Goal: Task Accomplishment & Management: Complete application form

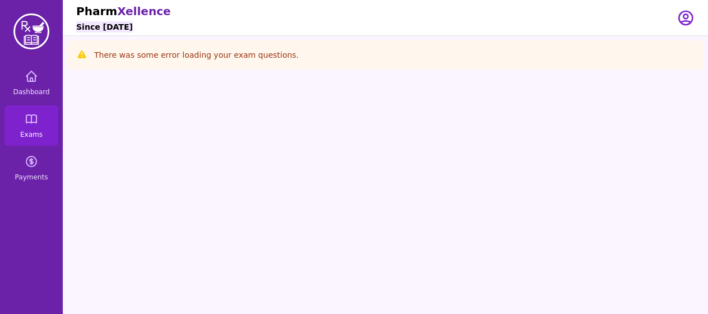
click at [685, 27] on div "Open user menu" at bounding box center [686, 17] width 18 height 35
click at [680, 13] on icon "button" at bounding box center [685, 17] width 13 height 13
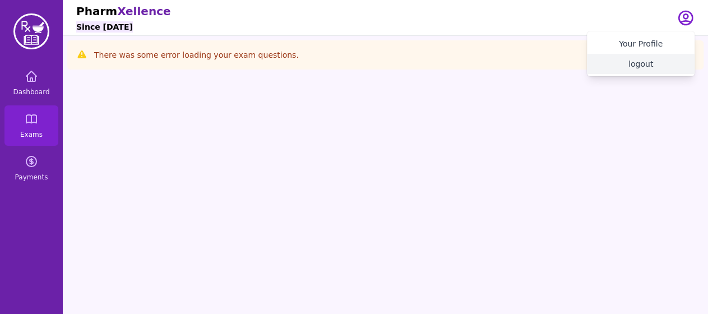
click at [636, 64] on button "logout" at bounding box center [641, 64] width 108 height 20
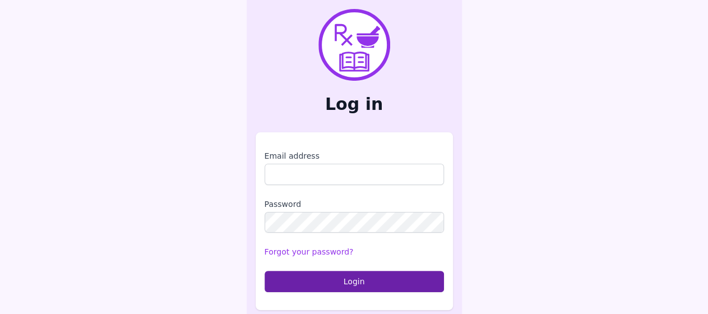
type input "**********"
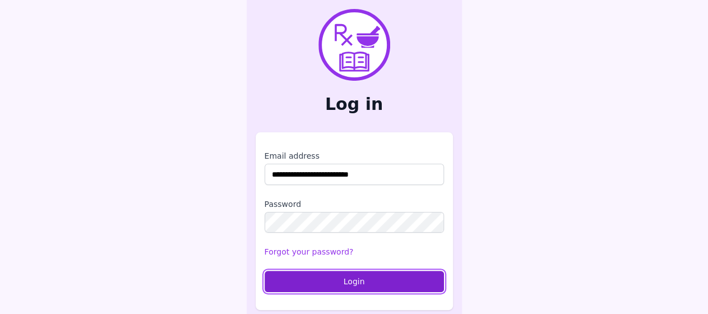
click at [346, 281] on button "Login" at bounding box center [354, 281] width 179 height 21
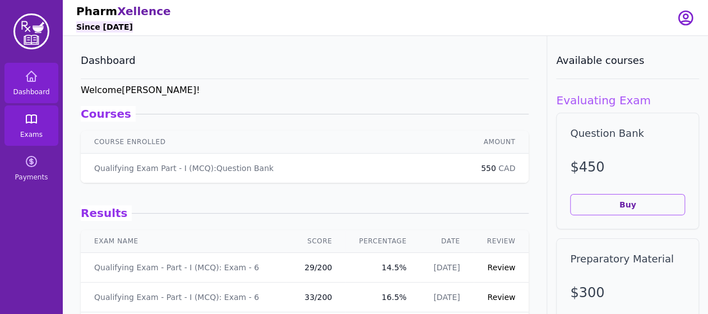
click at [39, 134] on span "Exams" at bounding box center [31, 134] width 22 height 9
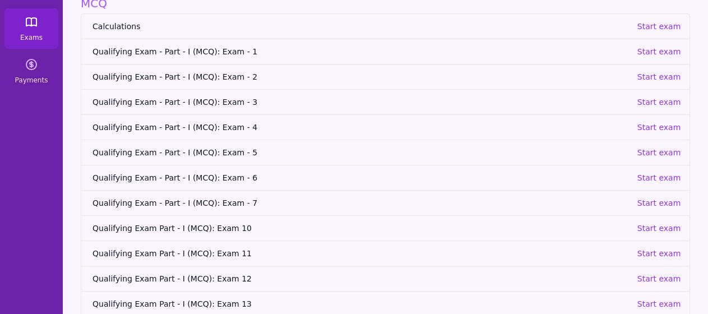
scroll to position [98, 0]
click at [651, 201] on p "Start exam" at bounding box center [659, 202] width 44 height 11
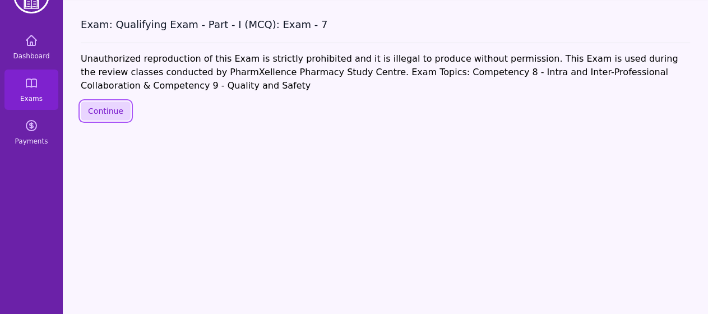
click at [108, 101] on button "Continue" at bounding box center [106, 110] width 50 height 19
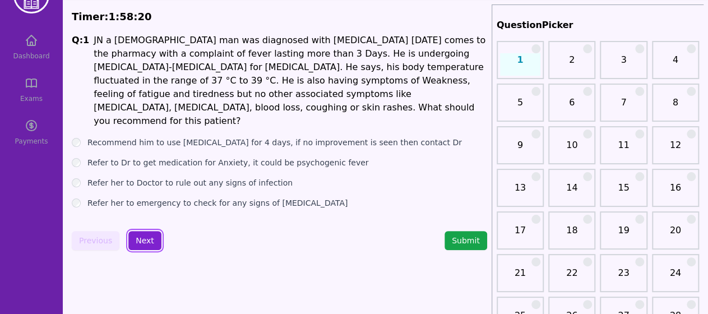
click at [145, 236] on button "Next" at bounding box center [144, 240] width 33 height 19
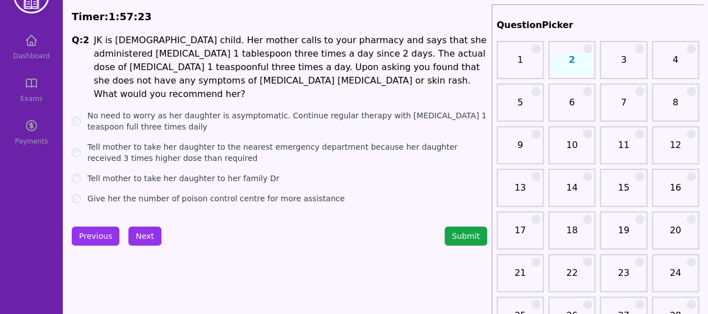
click at [207, 144] on label "Tell mother to take her daughter to the nearest emergency department because he…" at bounding box center [287, 152] width 400 height 22
click at [146, 234] on button "Next" at bounding box center [144, 235] width 33 height 19
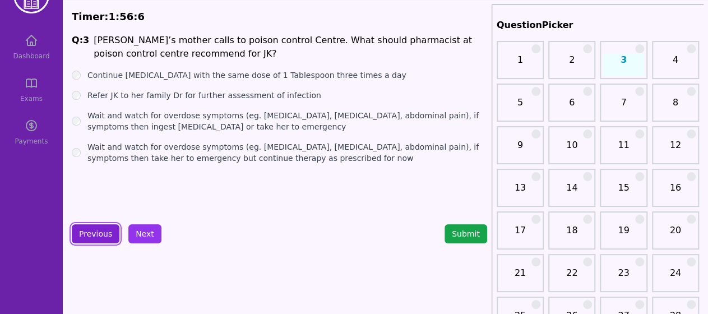
click at [104, 235] on button "Previous" at bounding box center [96, 233] width 48 height 19
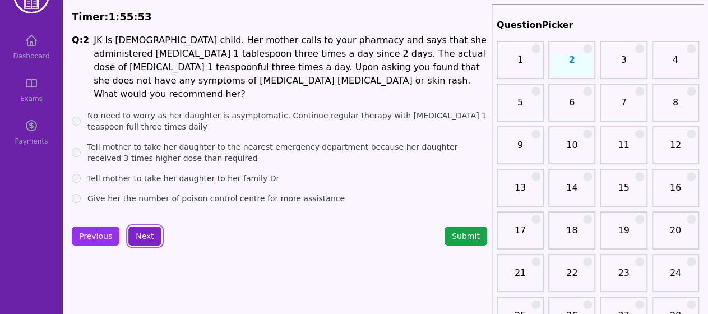
click at [150, 235] on button "Next" at bounding box center [144, 235] width 33 height 19
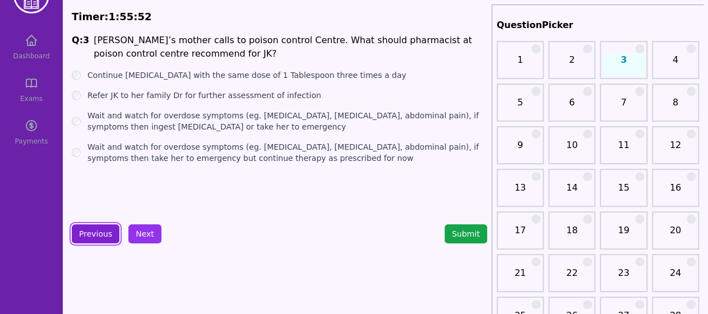
click at [106, 233] on button "Previous" at bounding box center [96, 233] width 48 height 19
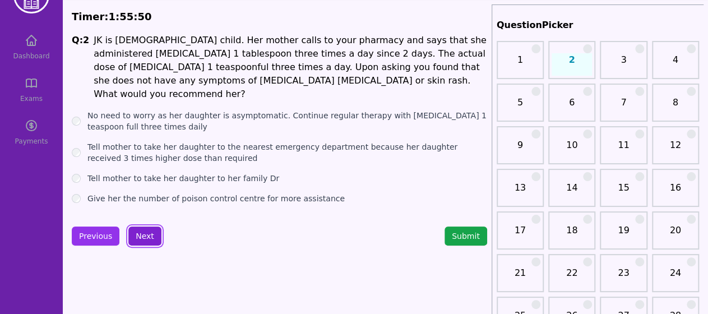
click at [146, 232] on button "Next" at bounding box center [144, 235] width 33 height 19
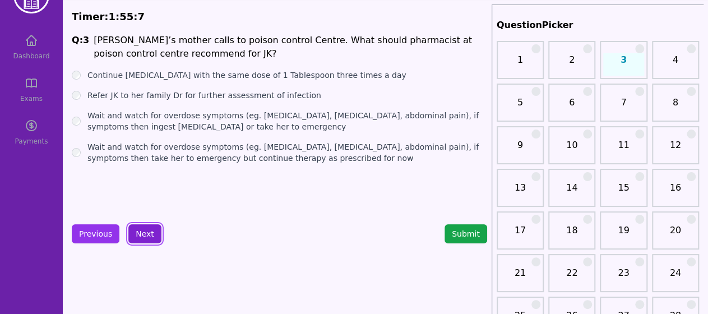
click at [146, 233] on button "Next" at bounding box center [144, 233] width 33 height 19
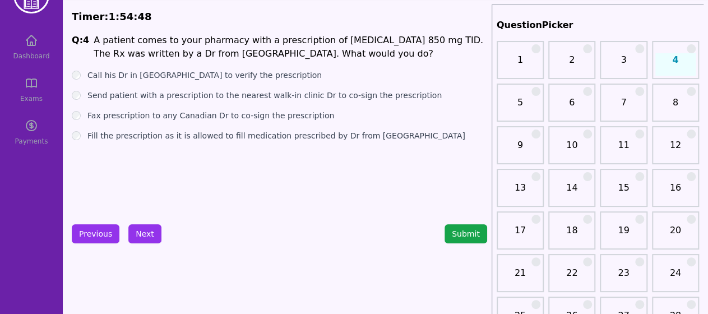
click at [72, 90] on div "Send patient with a prescription to the nearest walk-in clinic Dr to co-sign th…" at bounding box center [279, 95] width 415 height 11
click at [150, 235] on button "Next" at bounding box center [144, 233] width 33 height 19
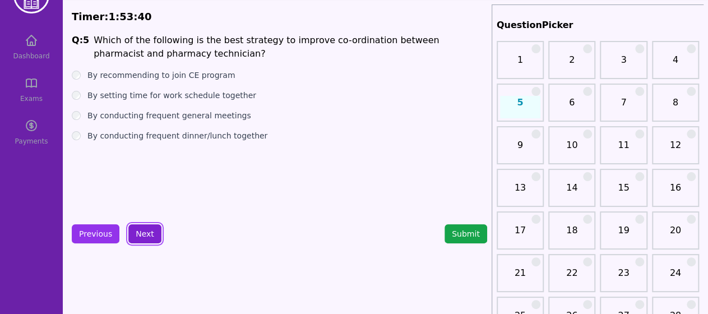
click at [146, 231] on button "Next" at bounding box center [144, 233] width 33 height 19
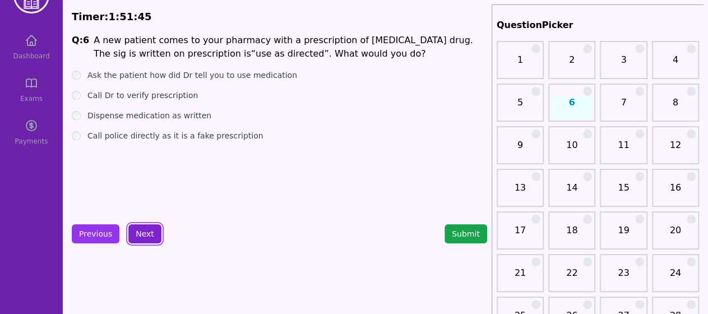
click at [138, 242] on button "Next" at bounding box center [144, 233] width 33 height 19
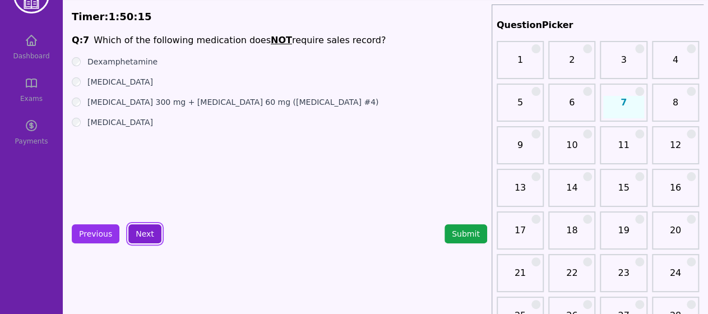
click at [149, 237] on button "Next" at bounding box center [144, 233] width 33 height 19
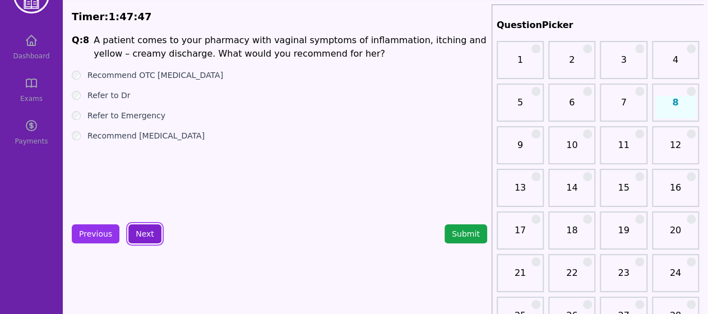
click at [148, 235] on button "Next" at bounding box center [144, 233] width 33 height 19
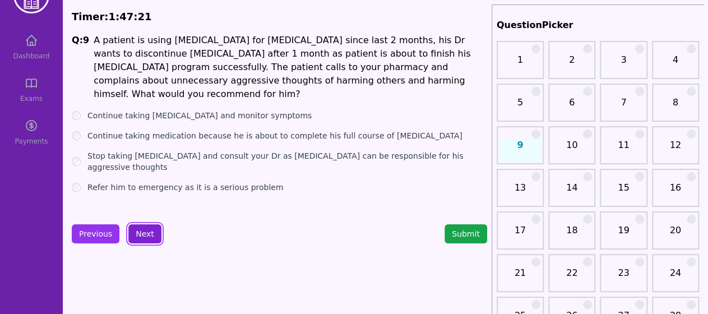
click at [146, 236] on button "Next" at bounding box center [144, 233] width 33 height 19
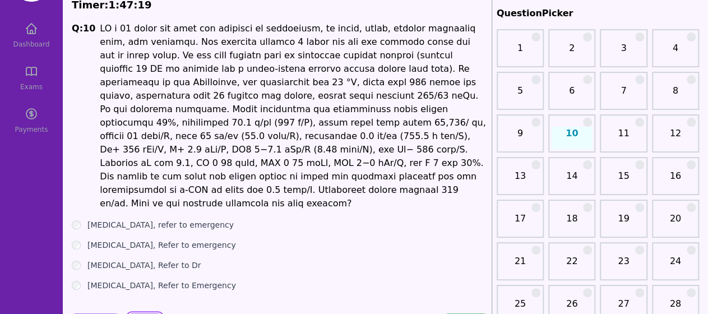
scroll to position [47, 0]
drag, startPoint x: 263, startPoint y: 198, endPoint x: 265, endPoint y: 210, distance: 12.4
click at [265, 220] on ul "[MEDICAL_DATA], refer to emergency [MEDICAL_DATA], Refer to emergency [MEDICAL_…" at bounding box center [279, 256] width 415 height 72
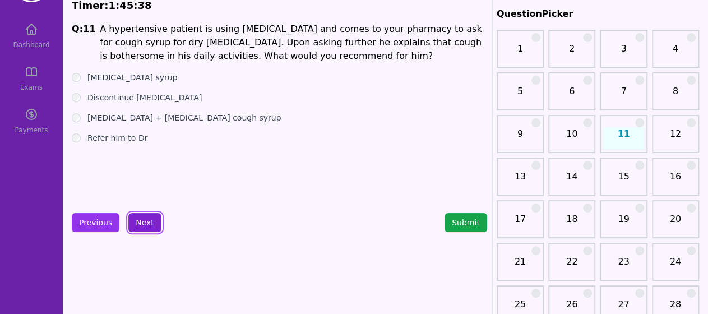
click at [146, 213] on button "Next" at bounding box center [144, 222] width 33 height 19
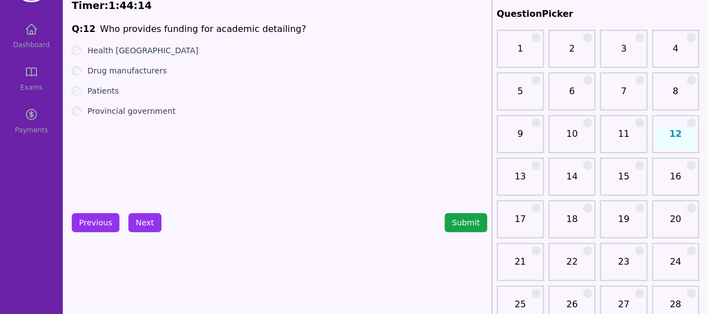
click at [73, 106] on div "Provincial government" at bounding box center [279, 110] width 415 height 11
click at [81, 113] on div "Provincial government" at bounding box center [279, 110] width 415 height 11
click at [152, 224] on button "Next" at bounding box center [144, 222] width 33 height 19
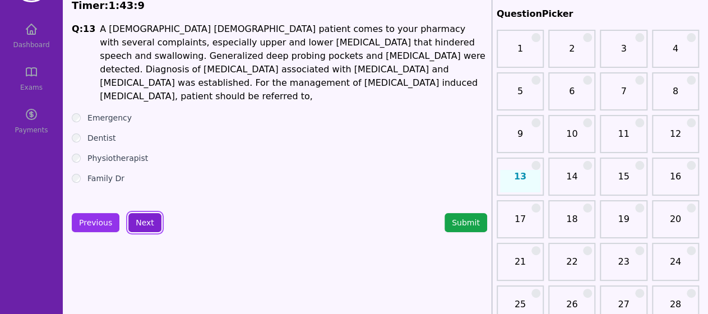
click at [149, 222] on button "Next" at bounding box center [144, 222] width 33 height 19
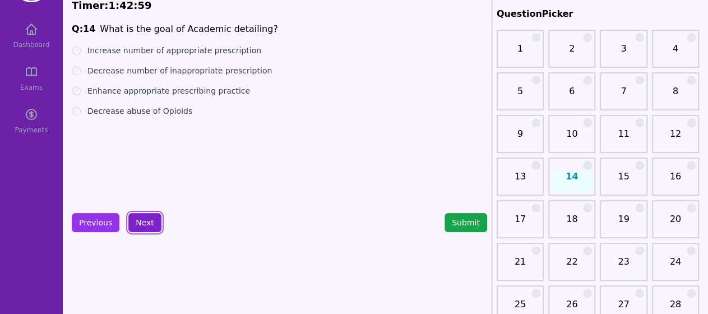
click at [143, 219] on button "Next" at bounding box center [144, 222] width 33 height 19
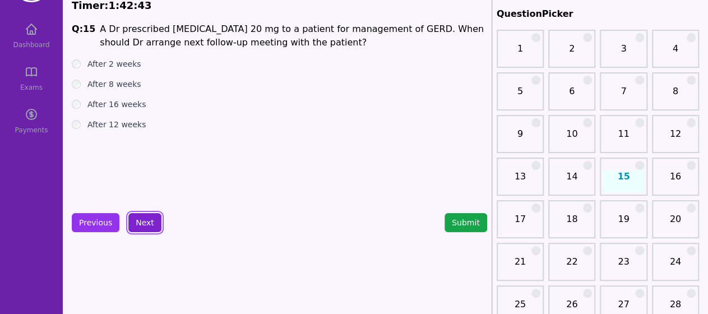
click at [150, 226] on button "Next" at bounding box center [144, 222] width 33 height 19
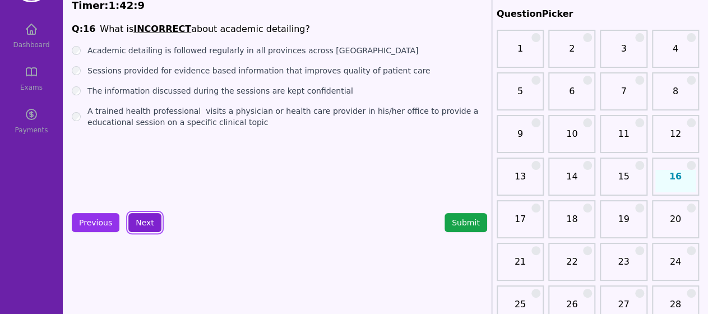
click at [139, 220] on button "Next" at bounding box center [144, 222] width 33 height 19
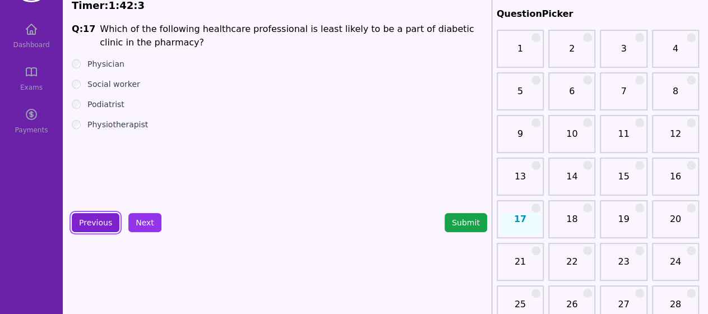
click at [91, 226] on button "Previous" at bounding box center [96, 222] width 48 height 19
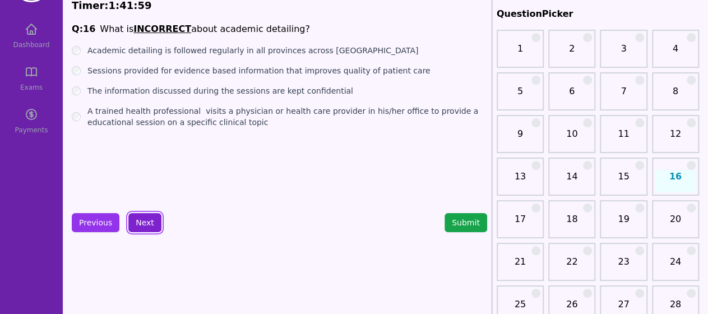
click at [135, 225] on button "Next" at bounding box center [144, 222] width 33 height 19
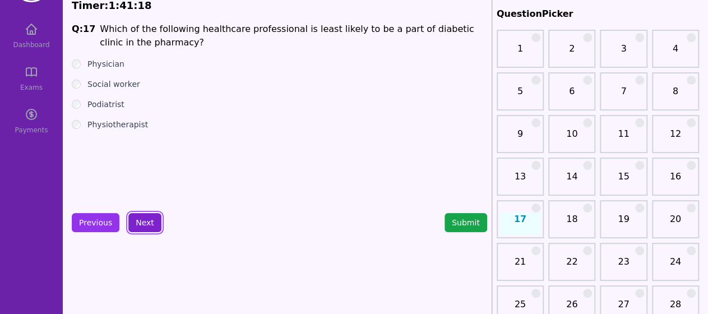
click at [147, 228] on button "Next" at bounding box center [144, 222] width 33 height 19
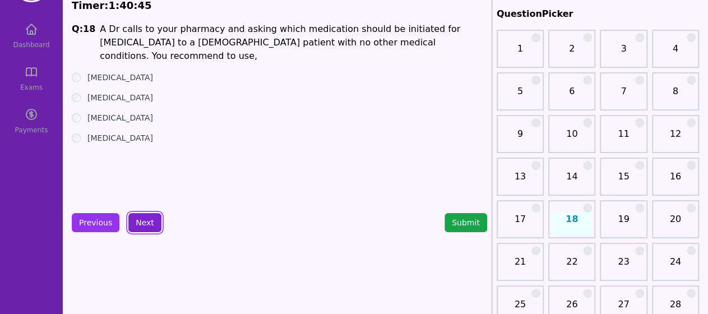
click at [142, 225] on button "Next" at bounding box center [144, 222] width 33 height 19
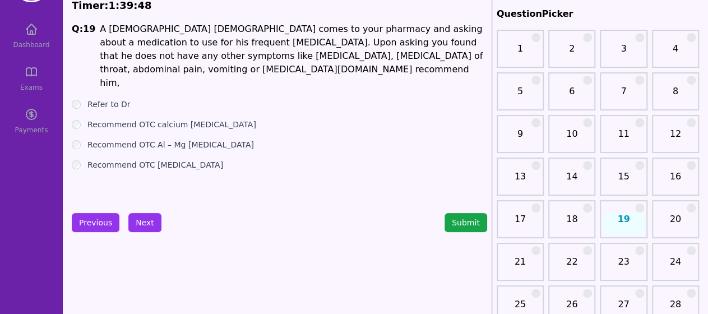
click at [78, 139] on div "Recommend OTC Al – Mg [MEDICAL_DATA]" at bounding box center [279, 144] width 415 height 11
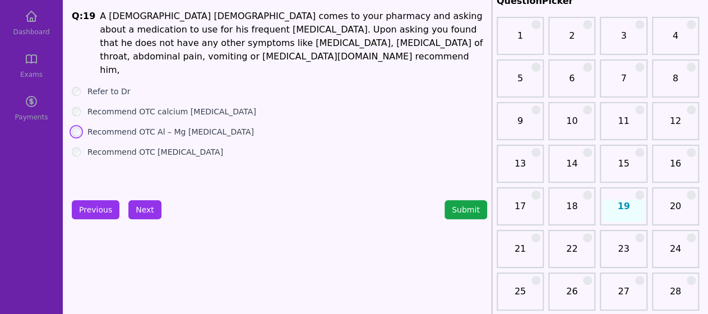
scroll to position [61, 0]
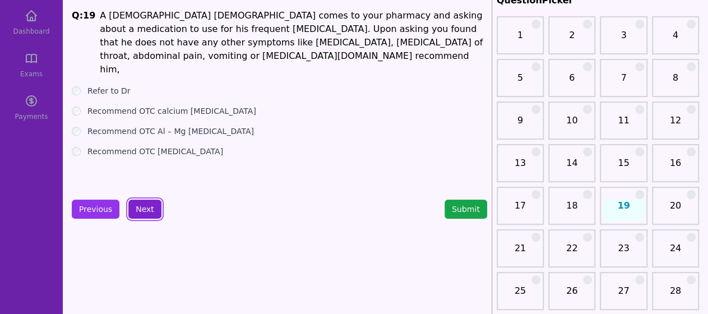
click at [153, 207] on button "Next" at bounding box center [144, 209] width 33 height 19
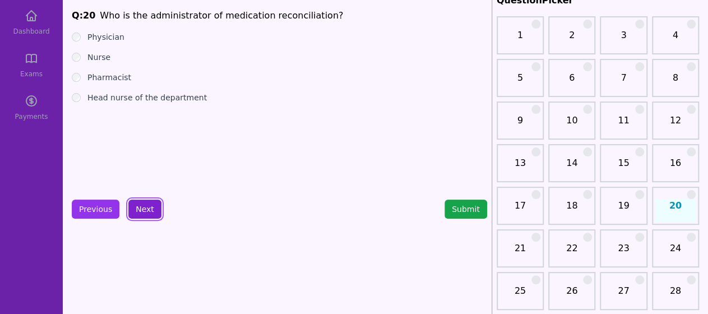
click at [138, 208] on button "Next" at bounding box center [144, 209] width 33 height 19
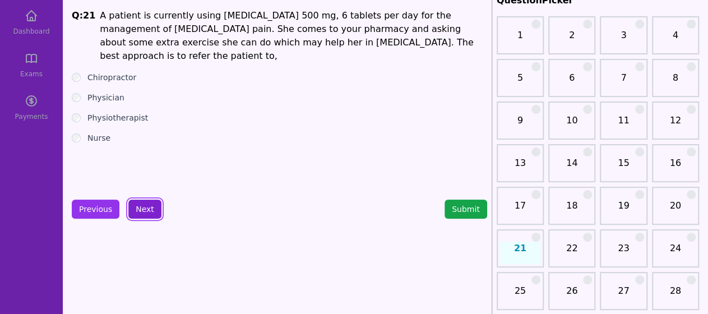
click at [148, 206] on button "Next" at bounding box center [144, 209] width 33 height 19
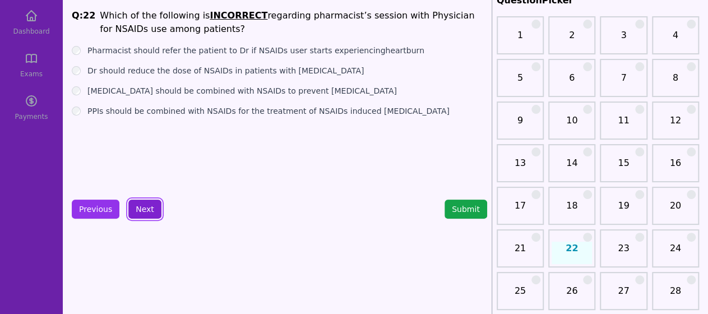
click at [150, 209] on button "Next" at bounding box center [144, 209] width 33 height 19
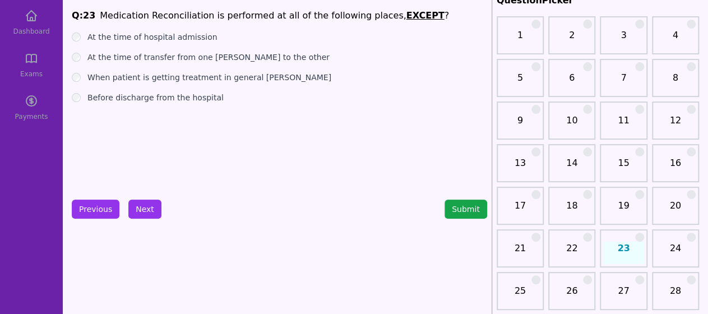
click at [144, 209] on button "Next" at bounding box center [144, 209] width 33 height 19
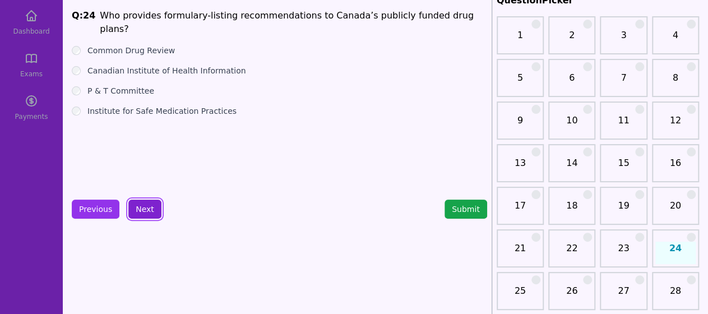
click at [142, 204] on button "Next" at bounding box center [144, 209] width 33 height 19
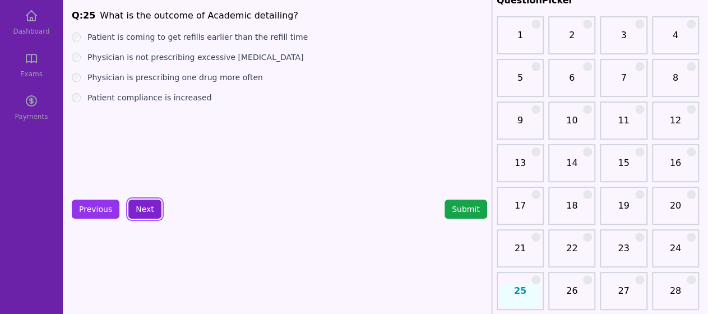
click at [141, 207] on button "Next" at bounding box center [144, 209] width 33 height 19
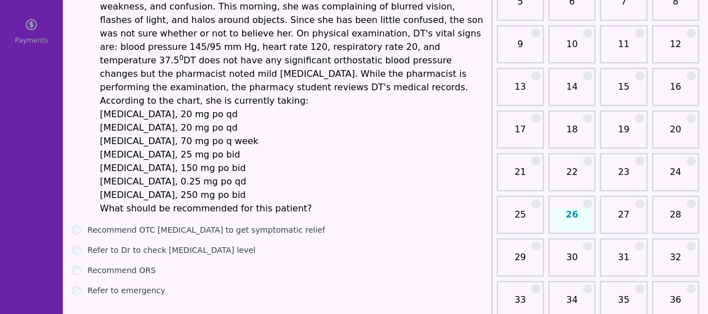
scroll to position [142, 0]
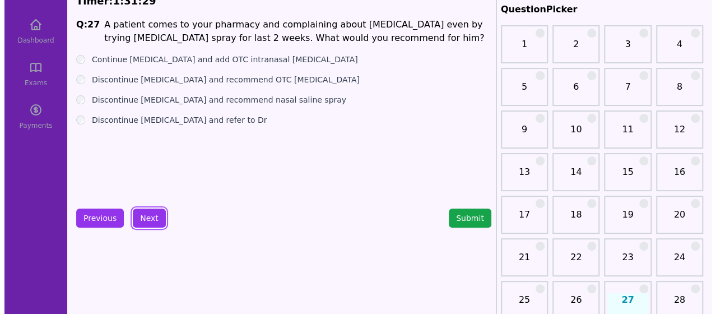
scroll to position [34, 0]
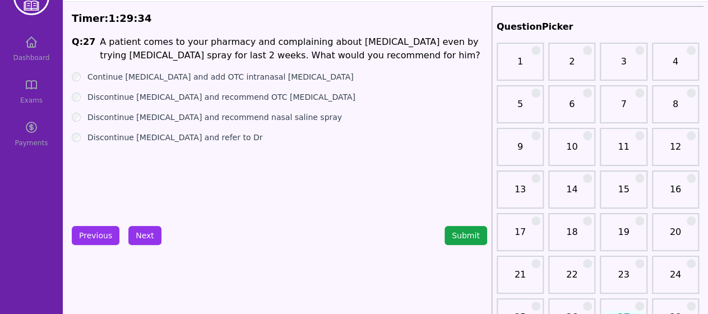
click at [77, 122] on div "Discontinue [MEDICAL_DATA] and recommend nasal saline spray" at bounding box center [279, 117] width 415 height 11
click at [147, 236] on button "Next" at bounding box center [144, 235] width 33 height 19
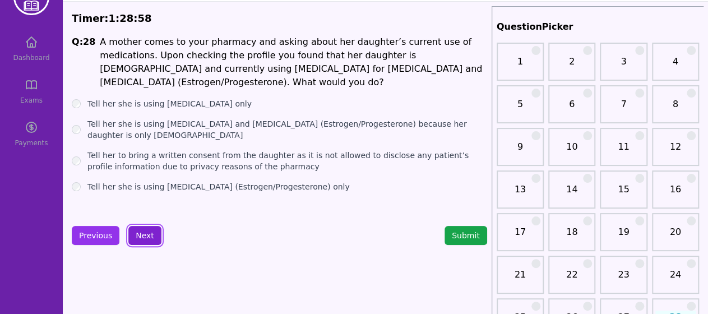
click at [141, 233] on button "Next" at bounding box center [144, 235] width 33 height 19
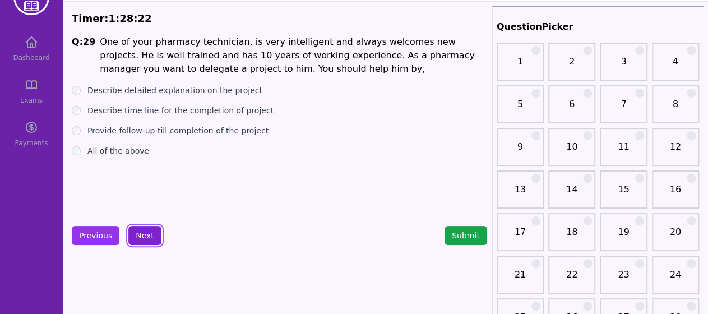
click at [139, 236] on button "Next" at bounding box center [144, 235] width 33 height 19
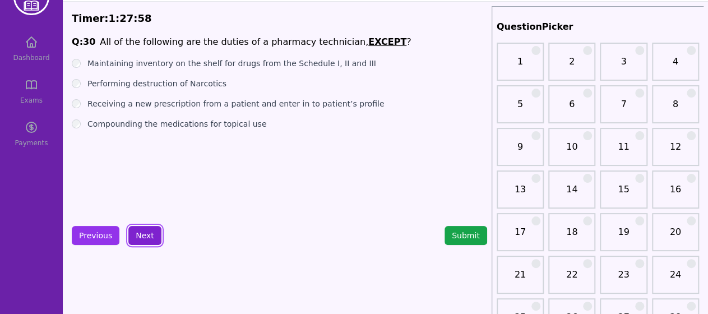
click at [147, 231] on button "Next" at bounding box center [144, 235] width 33 height 19
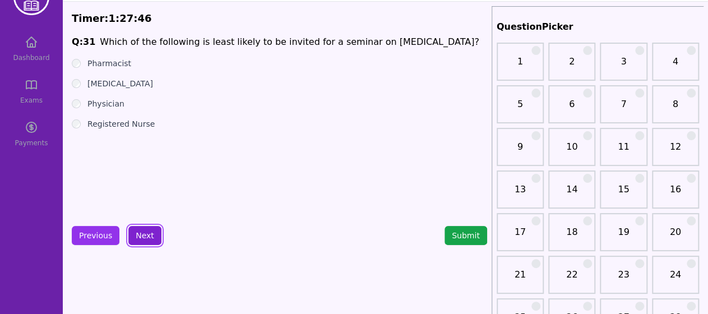
click at [139, 235] on button "Next" at bounding box center [144, 235] width 33 height 19
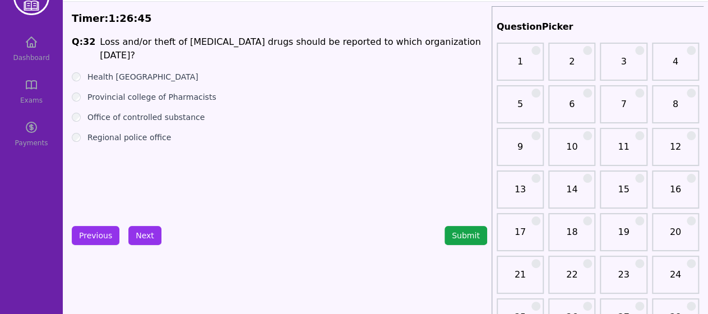
click at [73, 142] on div "Q: 32 Loss and/or theft of [MEDICAL_DATA] drugs should be reported to which org…" at bounding box center [279, 119] width 415 height 168
click at [141, 242] on button "Next" at bounding box center [144, 235] width 33 height 19
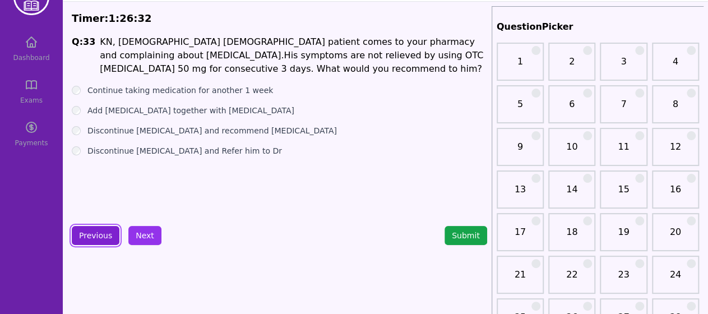
click at [98, 239] on button "Previous" at bounding box center [96, 235] width 48 height 19
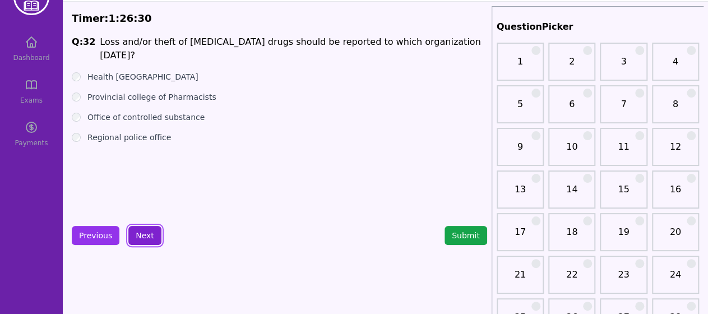
click at [141, 226] on button "Next" at bounding box center [144, 235] width 33 height 19
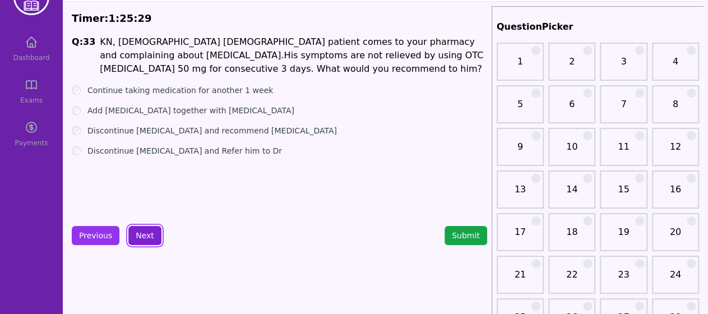
click at [148, 239] on button "Next" at bounding box center [144, 235] width 33 height 19
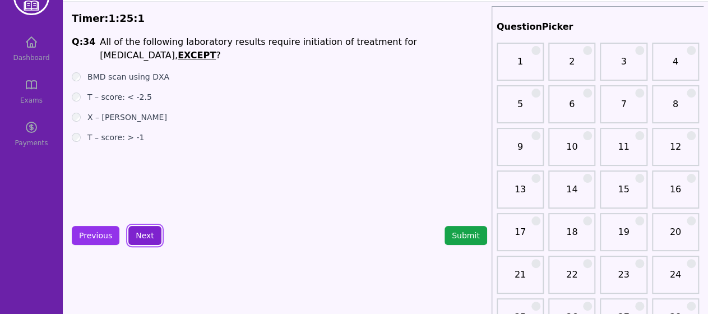
click at [137, 237] on button "Next" at bounding box center [144, 235] width 33 height 19
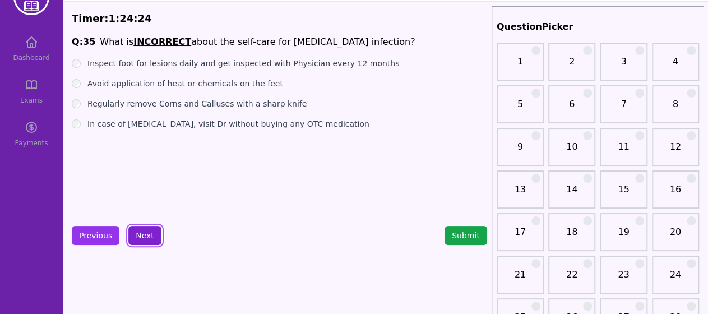
click at [144, 239] on button "Next" at bounding box center [144, 235] width 33 height 19
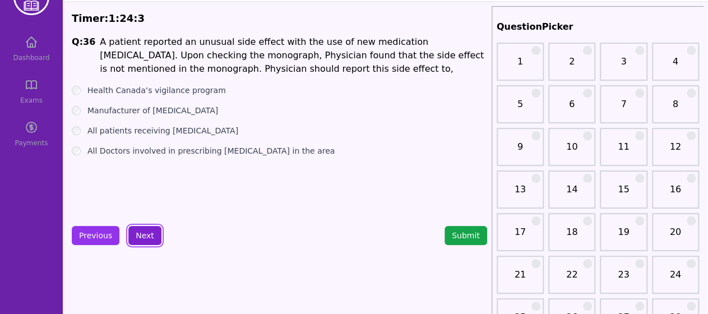
click at [149, 229] on button "Next" at bounding box center [144, 235] width 33 height 19
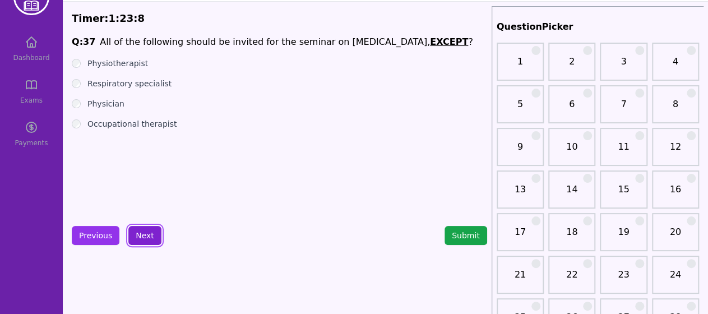
click at [139, 228] on button "Next" at bounding box center [144, 235] width 33 height 19
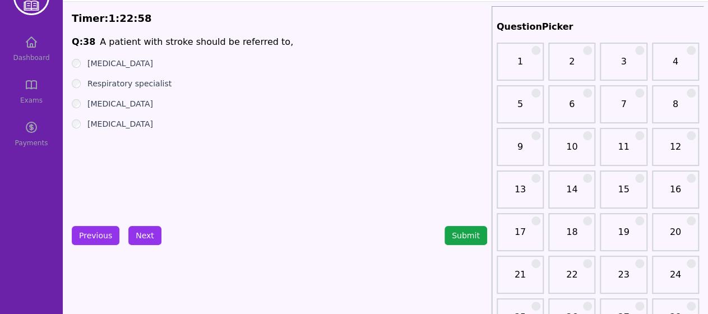
click at [72, 59] on div "[MEDICAL_DATA]" at bounding box center [279, 63] width 415 height 11
click at [144, 238] on button "Next" at bounding box center [144, 235] width 33 height 19
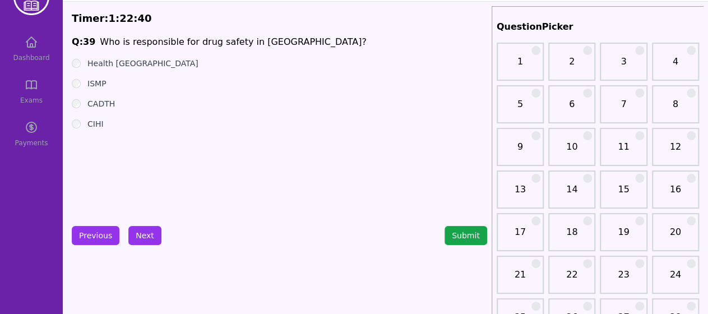
click at [144, 231] on button "Next" at bounding box center [144, 235] width 33 height 19
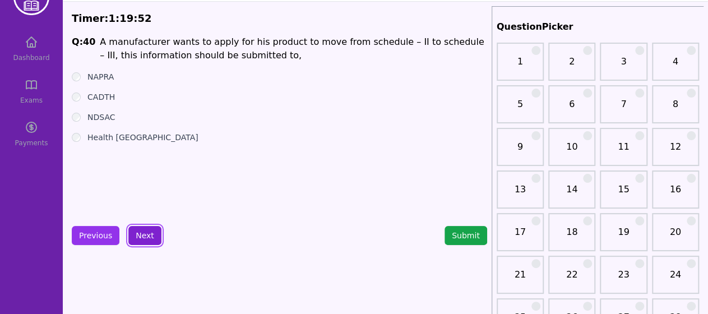
click at [137, 234] on button "Next" at bounding box center [144, 235] width 33 height 19
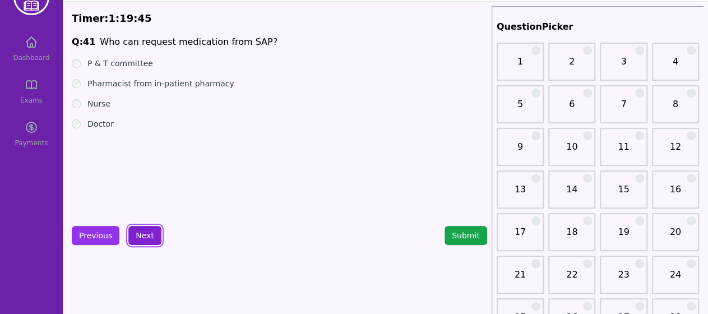
click at [136, 232] on button "Next" at bounding box center [144, 235] width 33 height 19
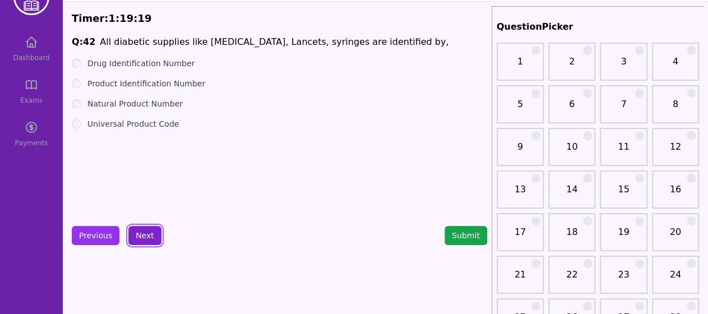
click at [147, 231] on button "Next" at bounding box center [144, 235] width 33 height 19
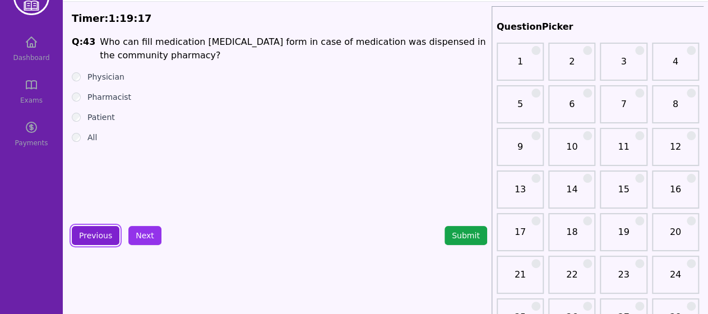
click at [92, 233] on button "Previous" at bounding box center [96, 235] width 48 height 19
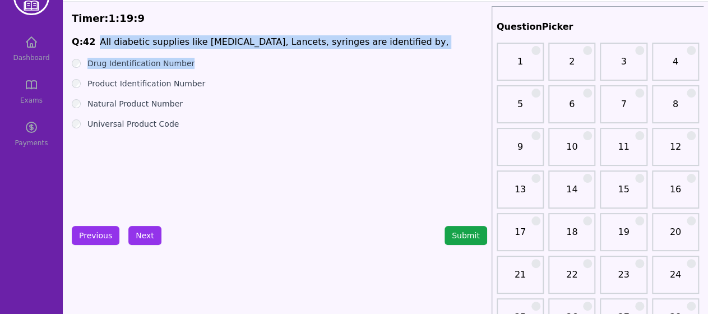
drag, startPoint x: 96, startPoint y: 42, endPoint x: 418, endPoint y: 64, distance: 322.0
click at [418, 64] on div "Q: 42 All diabetic supplies like [MEDICAL_DATA], Lancets, syringes are identifi…" at bounding box center [279, 119] width 415 height 168
click at [403, 35] on span "Q: 42 All diabetic supplies like [MEDICAL_DATA], Lancets, syringes are identifi…" at bounding box center [279, 41] width 415 height 13
drag, startPoint x: 96, startPoint y: 40, endPoint x: 385, endPoint y: 43, distance: 288.2
click at [385, 43] on span "Q: 42 All diabetic supplies like [MEDICAL_DATA], Lancets, syringes are identifi…" at bounding box center [279, 41] width 415 height 13
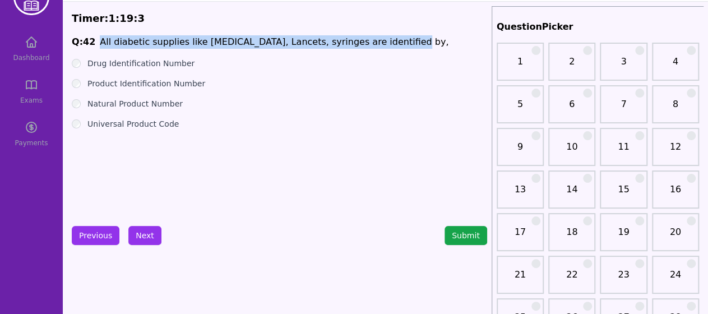
copy li "All diabetic supplies like [MEDICAL_DATA], Lancets, syringes are identified by,"
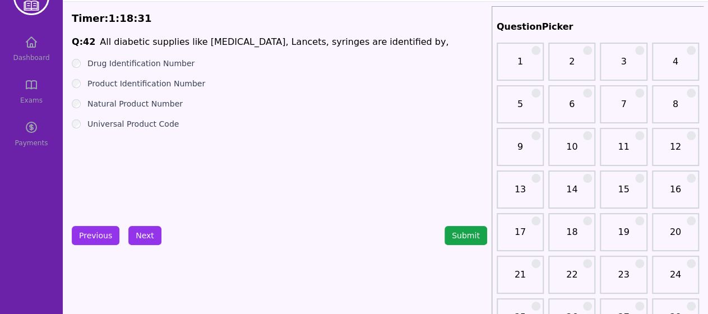
click at [77, 171] on div "Q: 42 All diabetic supplies like [MEDICAL_DATA], Lancets, syringes are identifi…" at bounding box center [279, 119] width 415 height 168
click at [91, 167] on div "Q: 42 All diabetic supplies like [MEDICAL_DATA], Lancets, syringes are identifi…" at bounding box center [279, 119] width 415 height 168
click at [135, 227] on button "Next" at bounding box center [144, 235] width 33 height 19
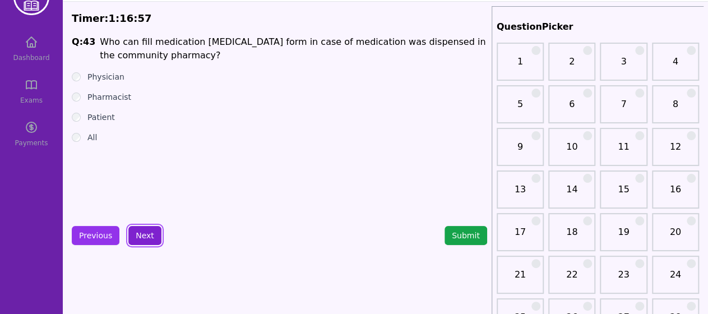
click at [142, 237] on button "Next" at bounding box center [144, 235] width 33 height 19
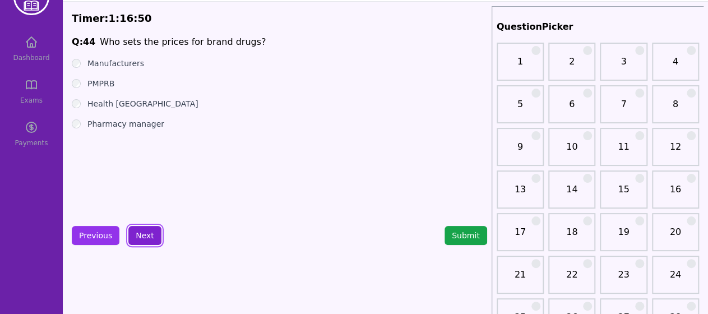
click at [145, 226] on button "Next" at bounding box center [144, 235] width 33 height 19
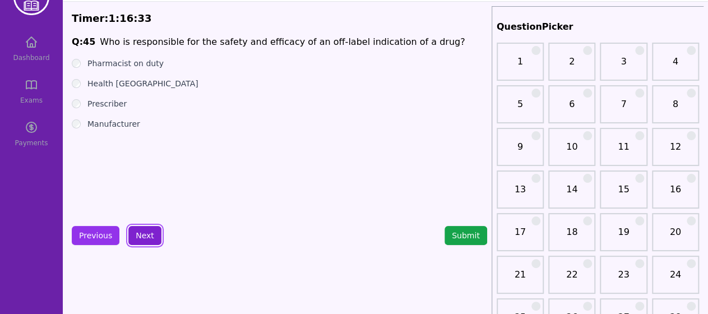
click at [137, 234] on button "Next" at bounding box center [144, 235] width 33 height 19
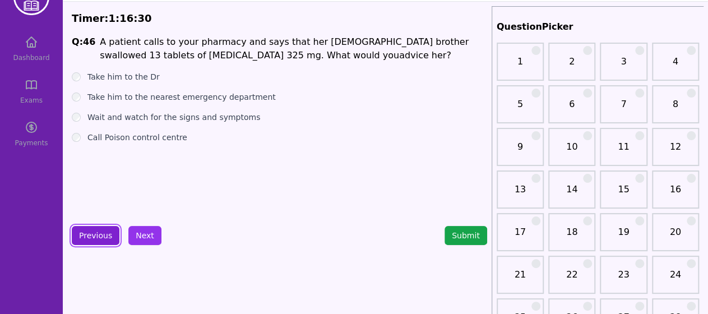
click at [108, 233] on button "Previous" at bounding box center [96, 235] width 48 height 19
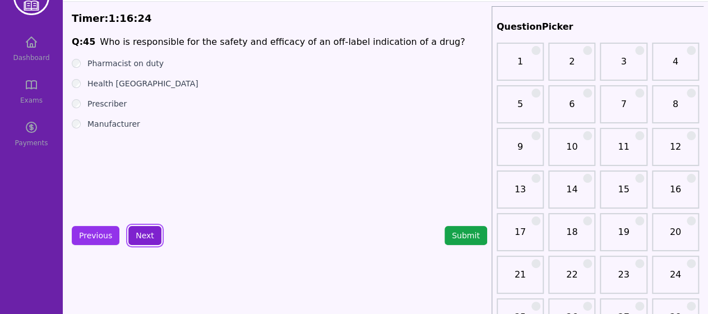
click at [145, 235] on button "Next" at bounding box center [144, 235] width 33 height 19
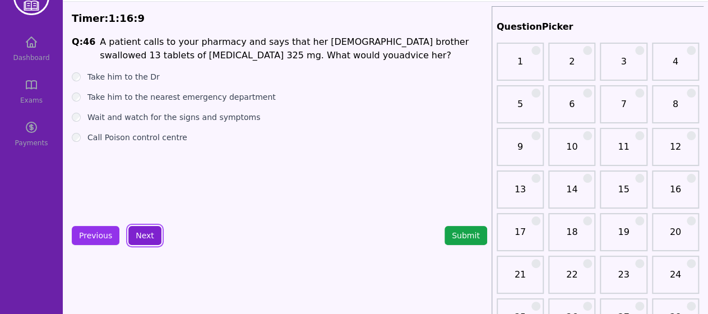
click at [142, 236] on button "Next" at bounding box center [144, 235] width 33 height 19
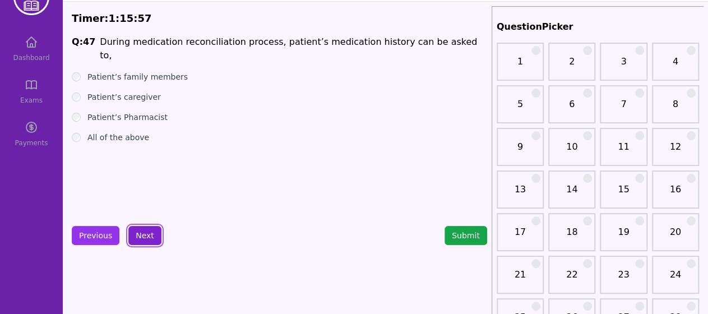
click at [149, 230] on button "Next" at bounding box center [144, 235] width 33 height 19
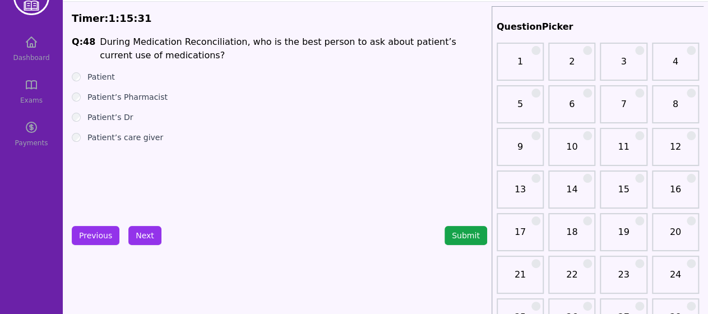
click at [81, 76] on div "Patient" at bounding box center [279, 76] width 415 height 11
click at [144, 227] on button "Next" at bounding box center [144, 235] width 33 height 19
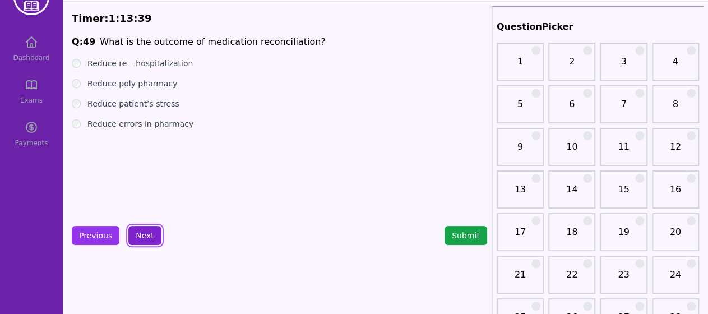
click at [144, 234] on button "Next" at bounding box center [144, 235] width 33 height 19
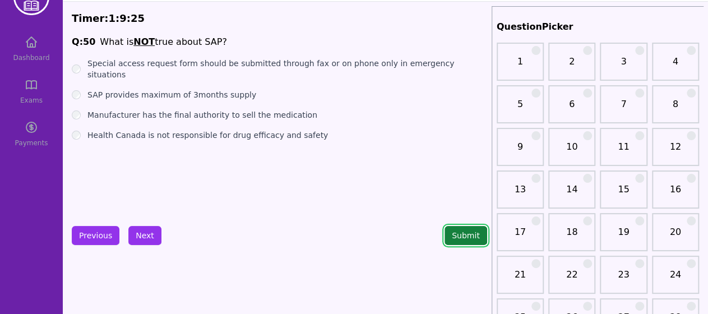
click at [463, 235] on button "Submit" at bounding box center [466, 235] width 43 height 19
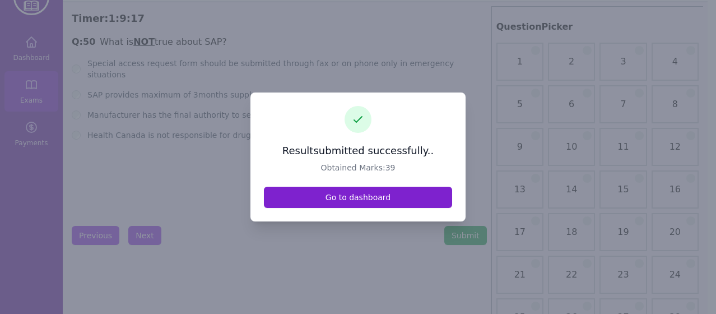
click at [369, 190] on link "Go to dashboard" at bounding box center [358, 197] width 188 height 21
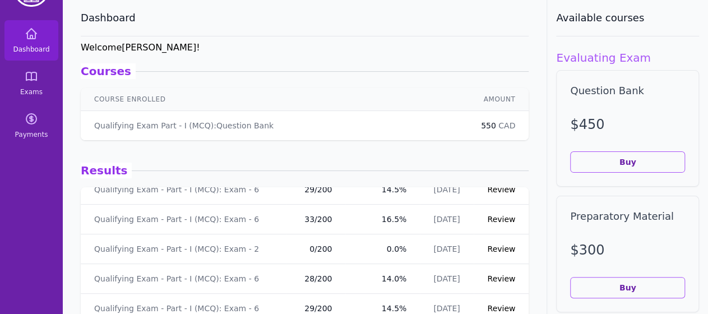
scroll to position [67, 0]
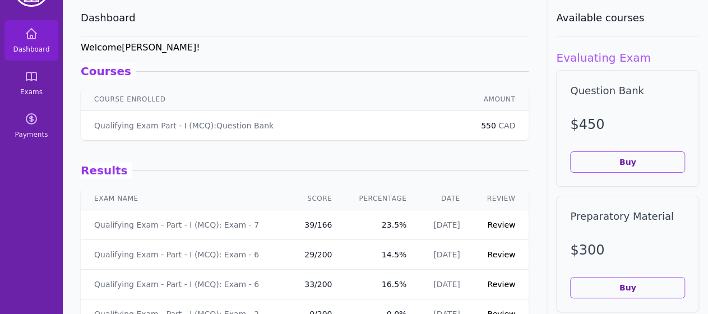
click at [504, 228] on link "Review" at bounding box center [501, 224] width 28 height 9
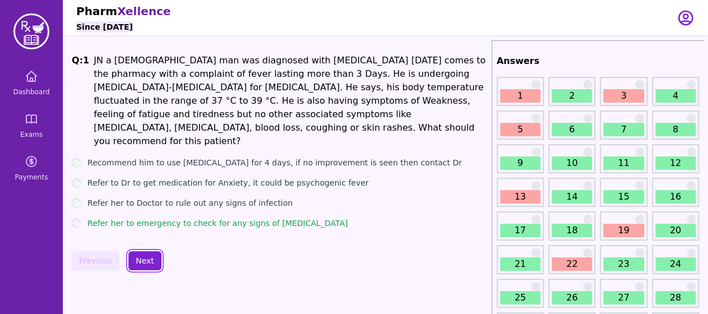
click at [147, 251] on button "Next" at bounding box center [144, 260] width 33 height 19
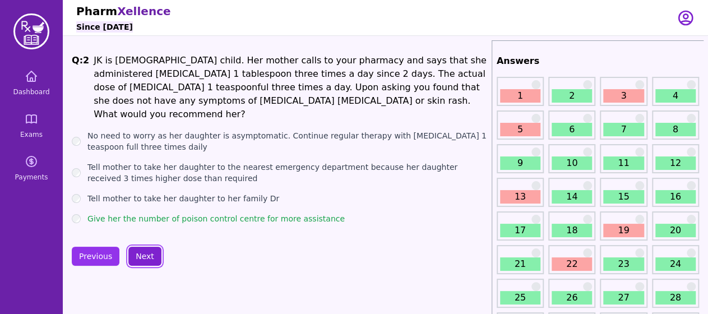
click at [147, 248] on button "Next" at bounding box center [144, 256] width 33 height 19
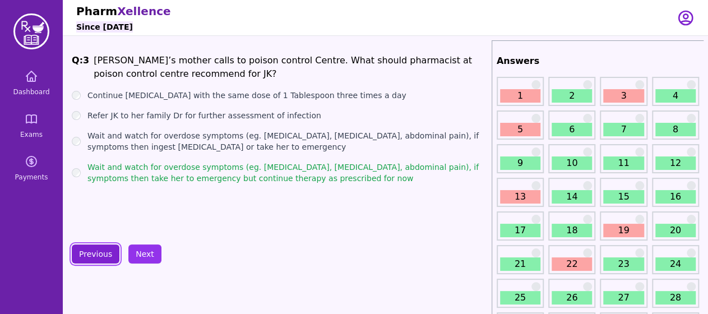
click at [109, 260] on button "Previous" at bounding box center [96, 253] width 48 height 19
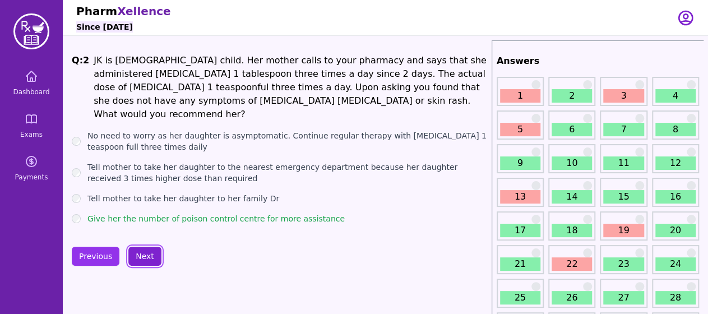
click at [131, 255] on button "Next" at bounding box center [144, 256] width 33 height 19
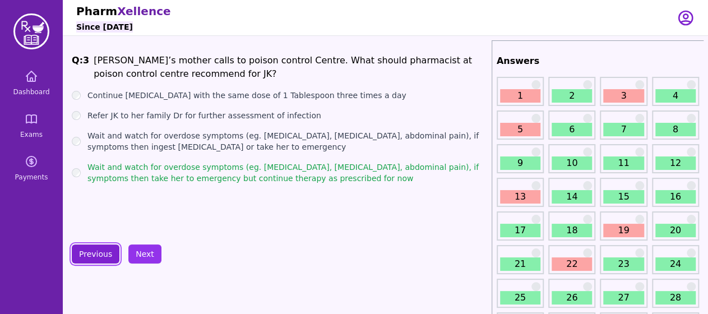
click at [104, 254] on button "Previous" at bounding box center [96, 253] width 48 height 19
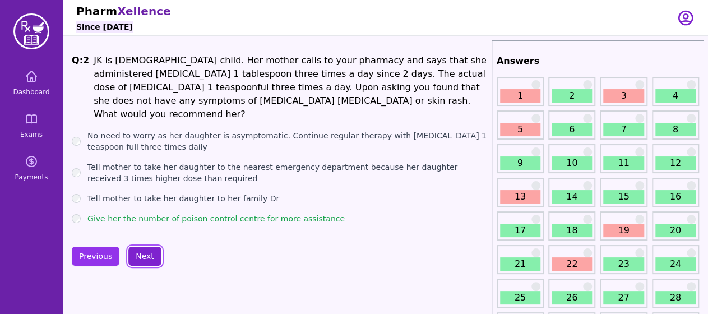
click at [128, 254] on button "Next" at bounding box center [144, 256] width 33 height 19
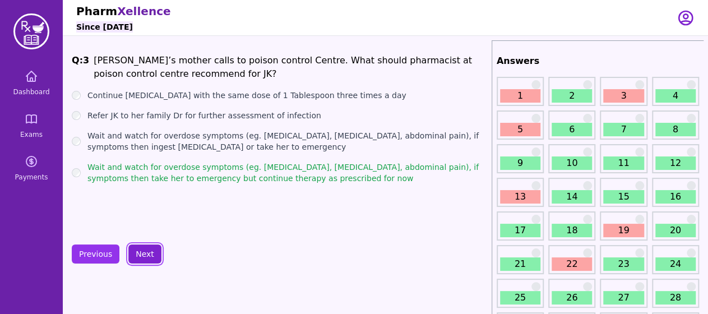
click at [131, 253] on button "Next" at bounding box center [144, 253] width 33 height 19
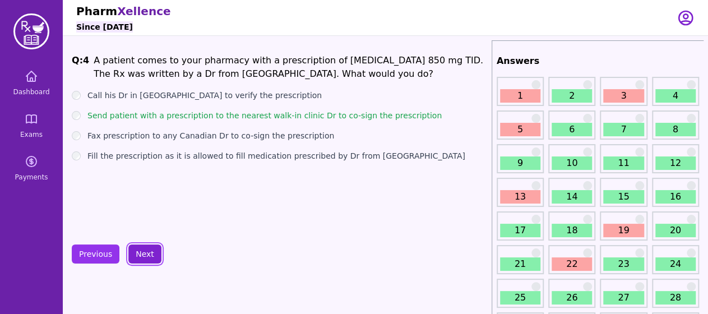
click at [131, 253] on button "Next" at bounding box center [144, 253] width 33 height 19
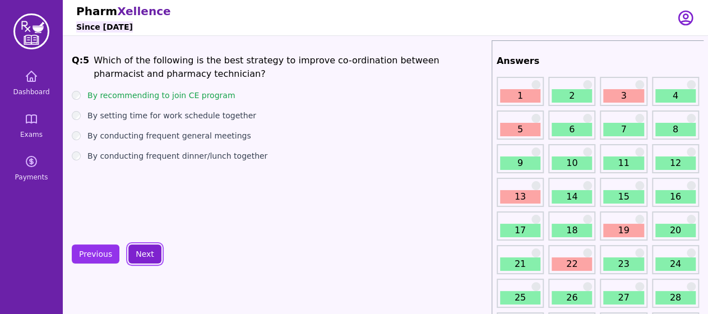
click at [142, 249] on button "Next" at bounding box center [144, 253] width 33 height 19
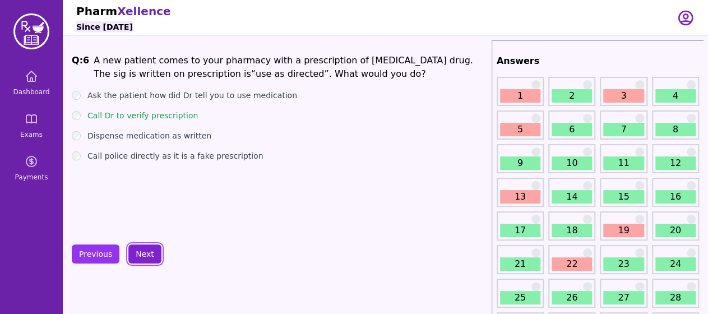
click at [142, 249] on button "Next" at bounding box center [144, 253] width 33 height 19
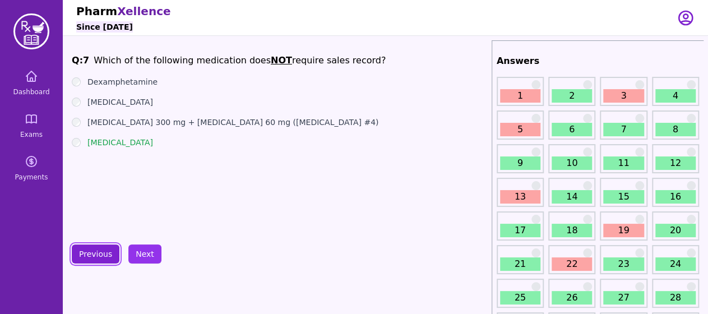
click at [82, 261] on button "Previous" at bounding box center [96, 253] width 48 height 19
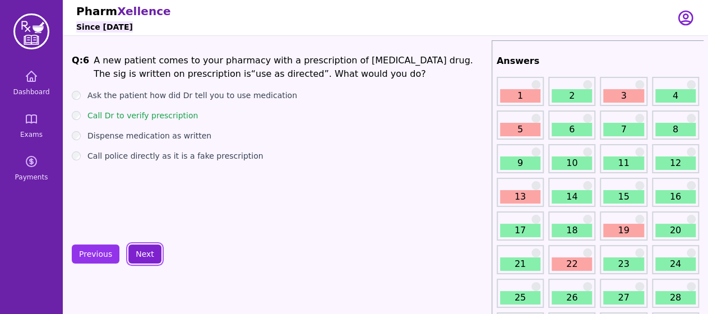
click at [136, 248] on button "Next" at bounding box center [144, 253] width 33 height 19
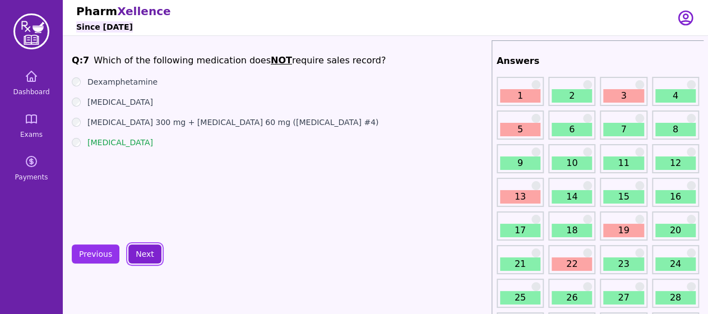
click at [138, 251] on button "Next" at bounding box center [144, 253] width 33 height 19
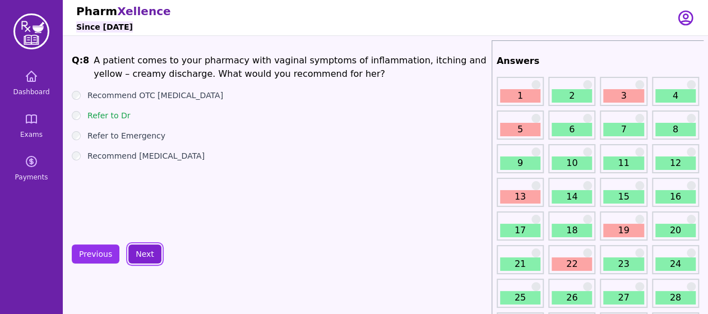
click at [138, 251] on button "Next" at bounding box center [144, 253] width 33 height 19
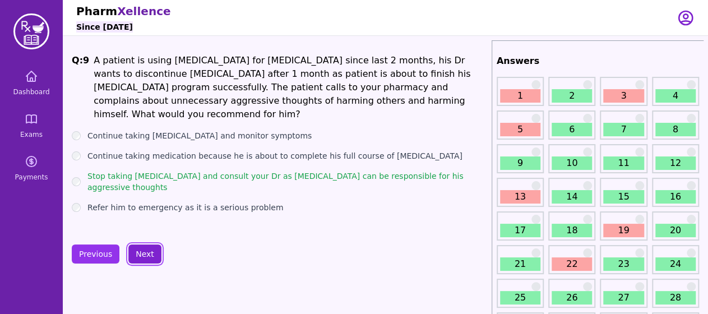
click at [141, 248] on button "Next" at bounding box center [144, 253] width 33 height 19
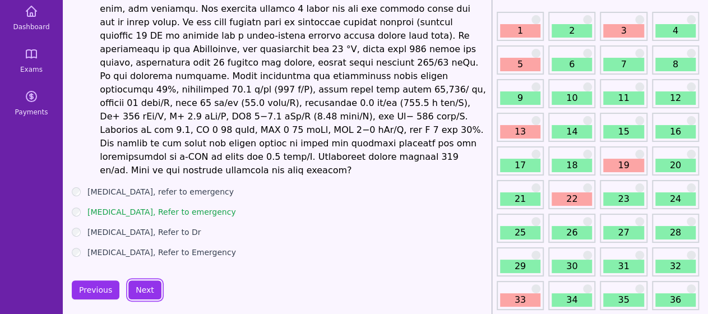
scroll to position [64, 0]
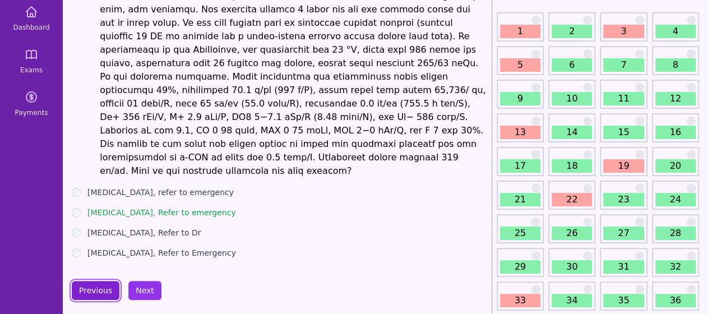
click at [95, 281] on button "Previous" at bounding box center [96, 290] width 48 height 19
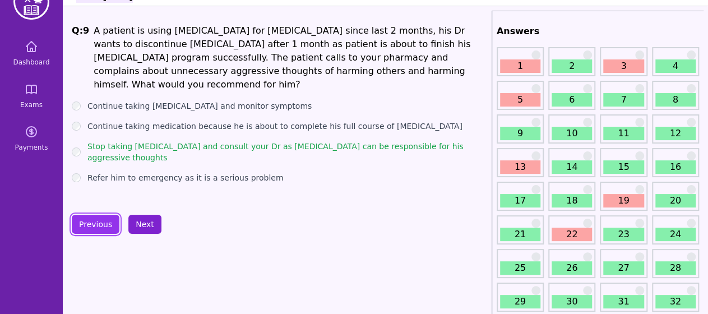
scroll to position [29, 0]
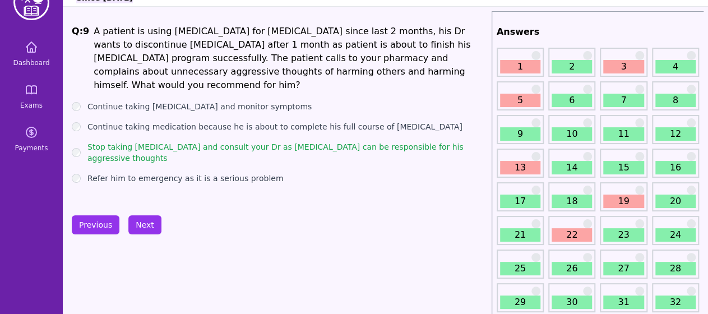
click at [101, 220] on button "Previous" at bounding box center [96, 224] width 48 height 19
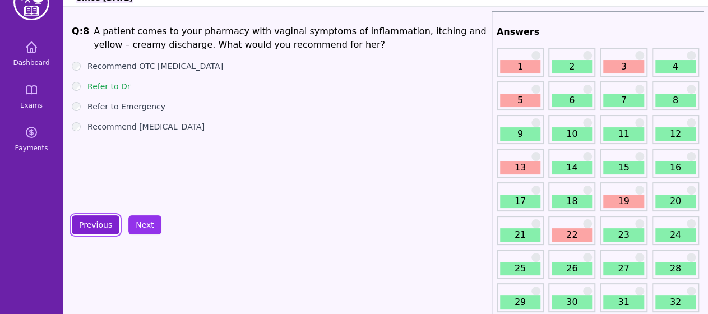
click at [107, 224] on button "Previous" at bounding box center [96, 224] width 48 height 19
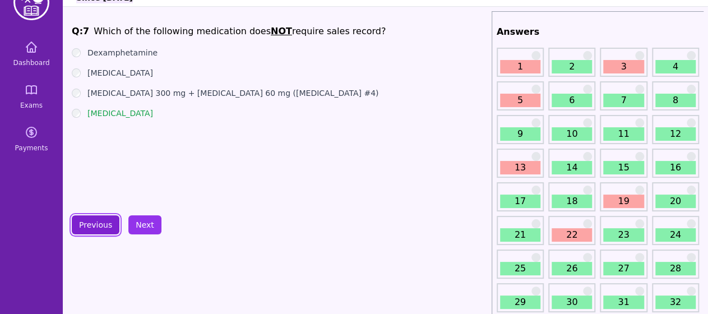
click at [107, 224] on button "Previous" at bounding box center [96, 224] width 48 height 19
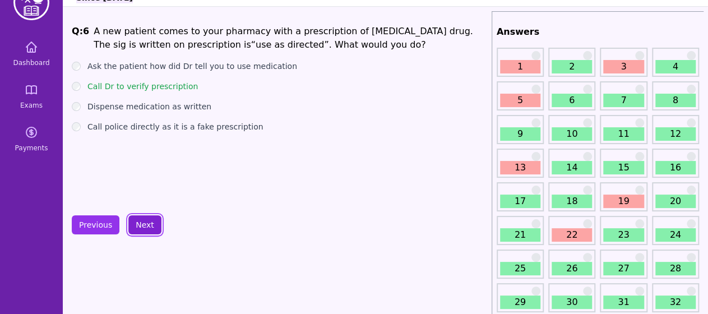
click at [132, 221] on button "Next" at bounding box center [144, 224] width 33 height 19
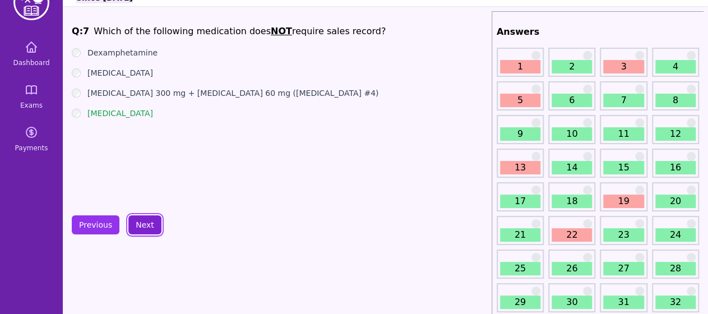
click at [132, 221] on button "Next" at bounding box center [144, 224] width 33 height 19
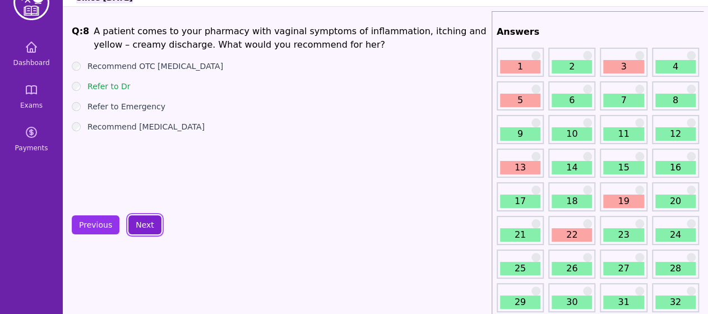
click at [132, 221] on button "Next" at bounding box center [144, 224] width 33 height 19
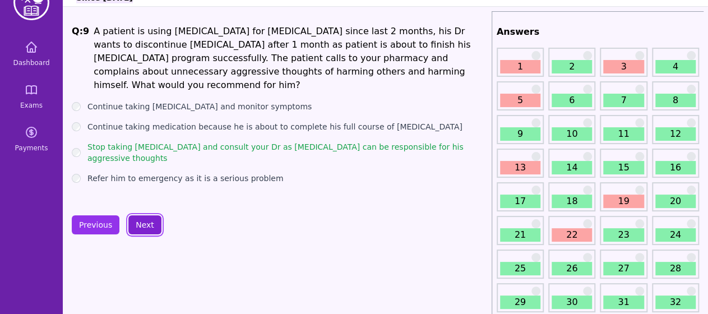
click at [132, 221] on button "Next" at bounding box center [144, 224] width 33 height 19
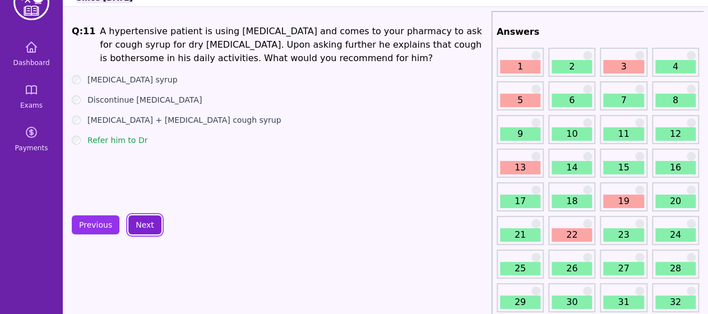
click at [151, 226] on button "Next" at bounding box center [144, 224] width 33 height 19
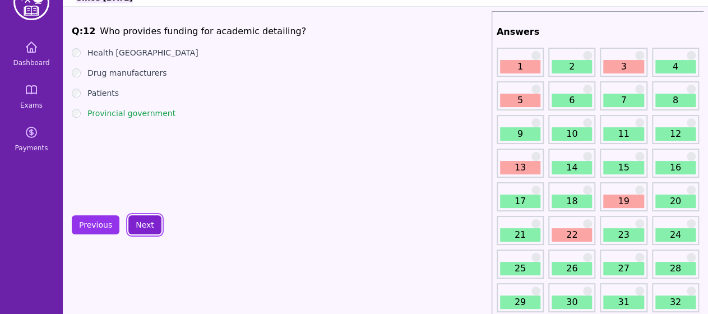
click at [151, 226] on button "Next" at bounding box center [144, 224] width 33 height 19
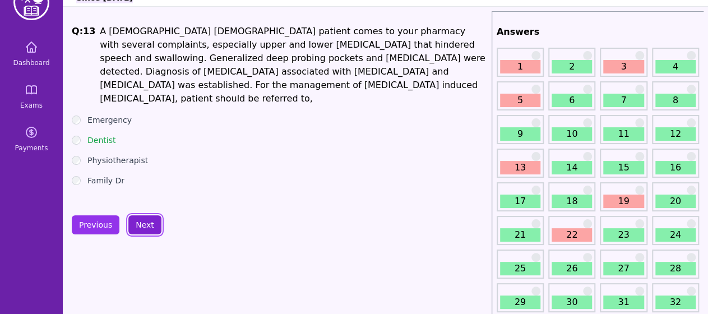
click at [151, 226] on button "Next" at bounding box center [144, 224] width 33 height 19
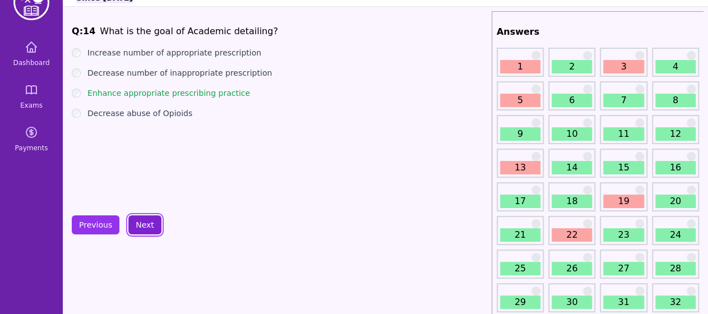
click at [151, 226] on button "Next" at bounding box center [144, 224] width 33 height 19
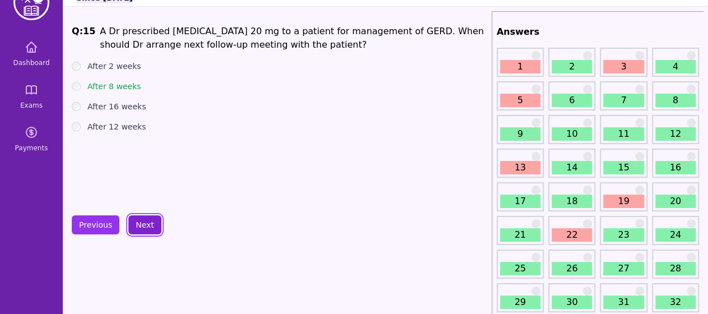
click at [151, 226] on button "Next" at bounding box center [144, 224] width 33 height 19
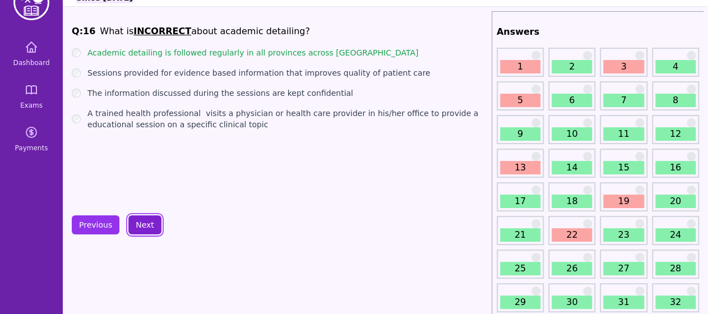
click at [151, 226] on button "Next" at bounding box center [144, 224] width 33 height 19
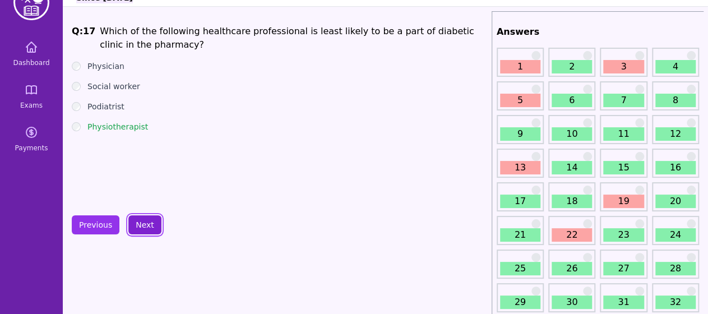
click at [151, 226] on button "Next" at bounding box center [144, 224] width 33 height 19
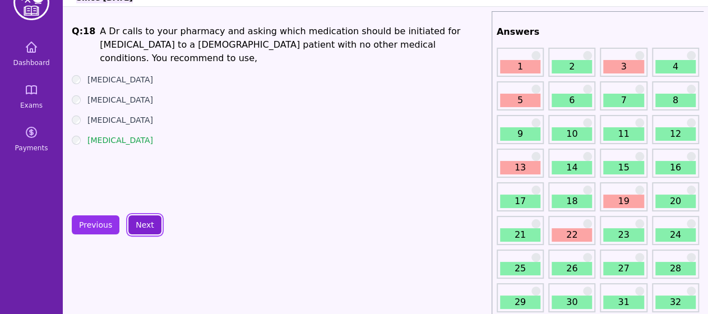
click at [151, 226] on button "Next" at bounding box center [144, 224] width 33 height 19
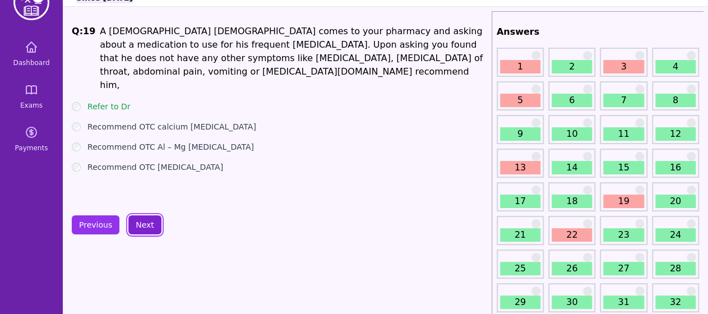
click at [151, 226] on button "Next" at bounding box center [144, 224] width 33 height 19
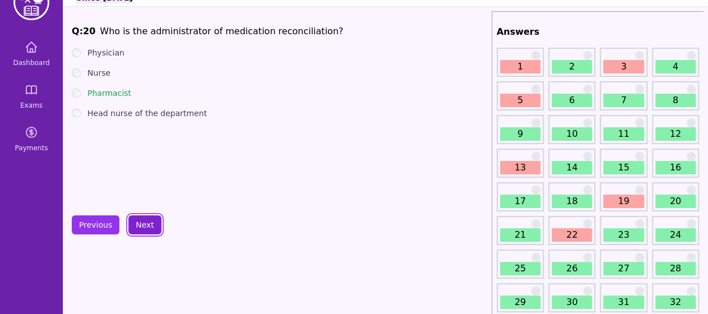
click at [151, 226] on button "Next" at bounding box center [144, 224] width 33 height 19
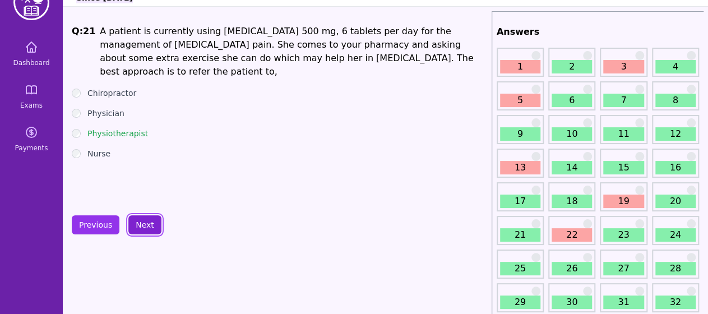
click at [151, 226] on button "Next" at bounding box center [144, 224] width 33 height 19
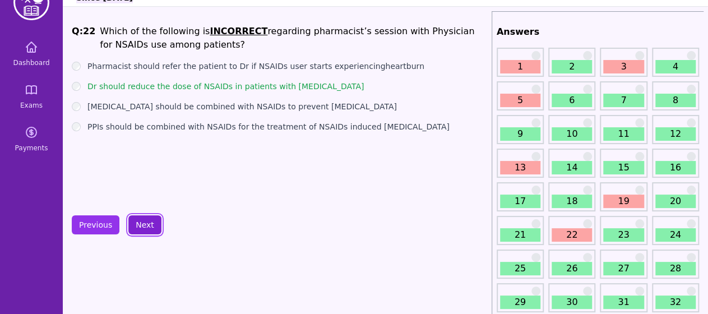
click at [151, 226] on button "Next" at bounding box center [144, 224] width 33 height 19
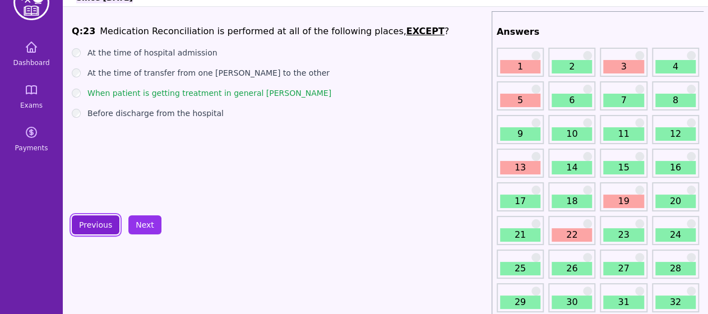
click at [106, 226] on button "Previous" at bounding box center [96, 224] width 48 height 19
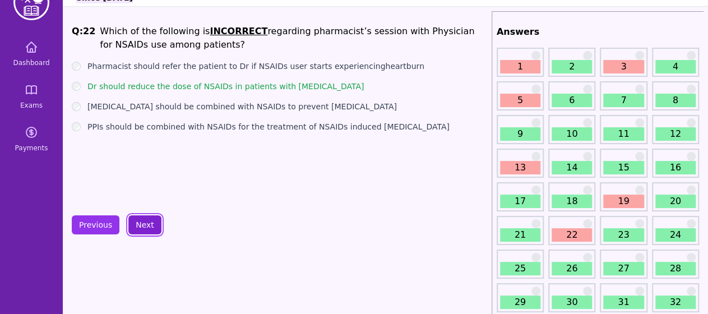
click at [150, 226] on button "Next" at bounding box center [144, 224] width 33 height 19
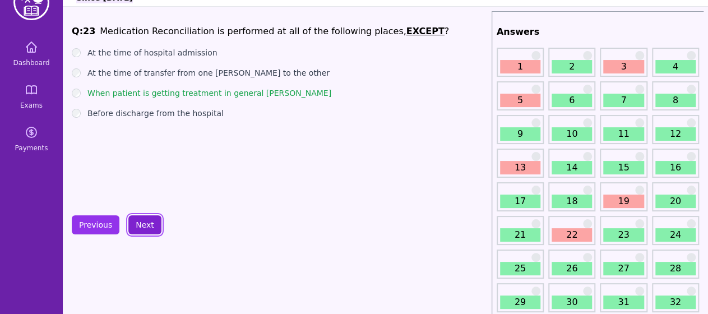
click at [150, 226] on button "Next" at bounding box center [144, 224] width 33 height 19
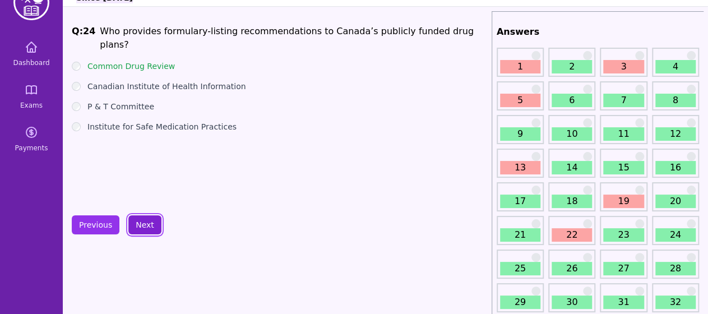
click at [150, 226] on button "Next" at bounding box center [144, 224] width 33 height 19
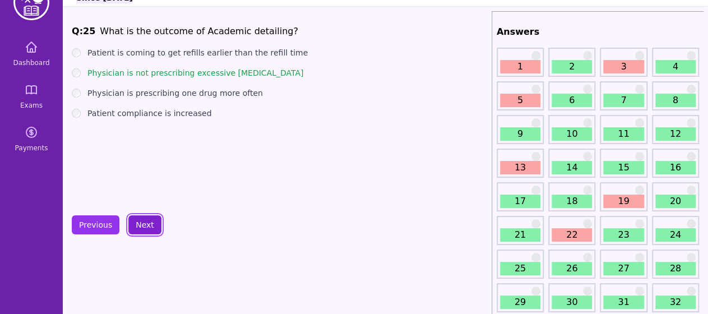
click at [150, 226] on button "Next" at bounding box center [144, 224] width 33 height 19
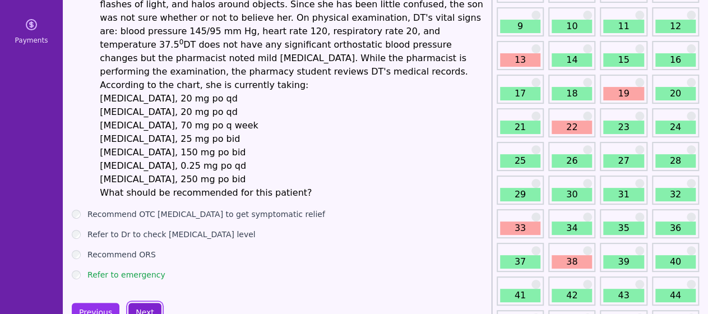
scroll to position [136, 0]
click at [141, 303] on button "Next" at bounding box center [144, 312] width 33 height 19
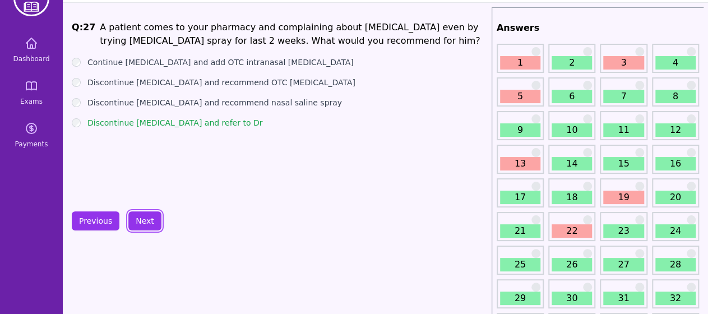
scroll to position [31, 0]
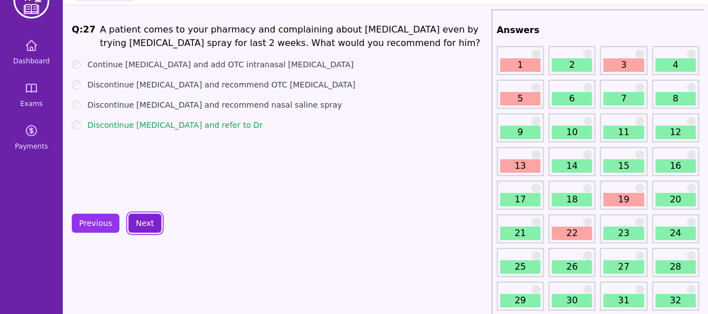
click at [152, 218] on button "Next" at bounding box center [144, 223] width 33 height 19
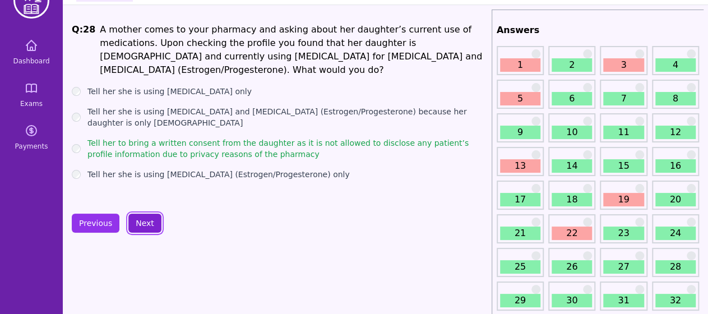
click at [152, 218] on button "Next" at bounding box center [144, 223] width 33 height 19
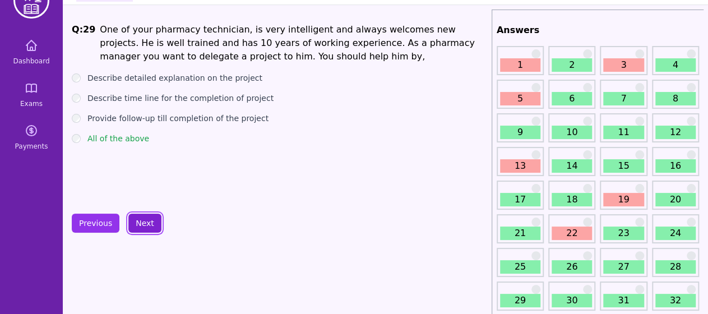
click at [152, 218] on button "Next" at bounding box center [144, 223] width 33 height 19
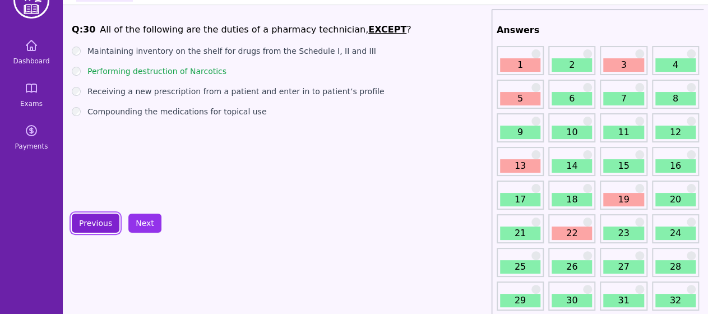
click at [109, 227] on button "Previous" at bounding box center [96, 223] width 48 height 19
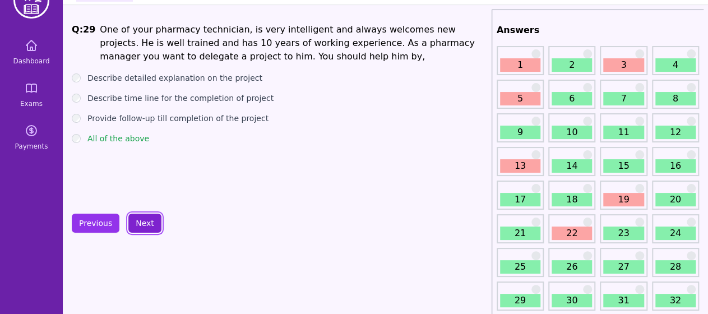
click at [141, 226] on button "Next" at bounding box center [144, 223] width 33 height 19
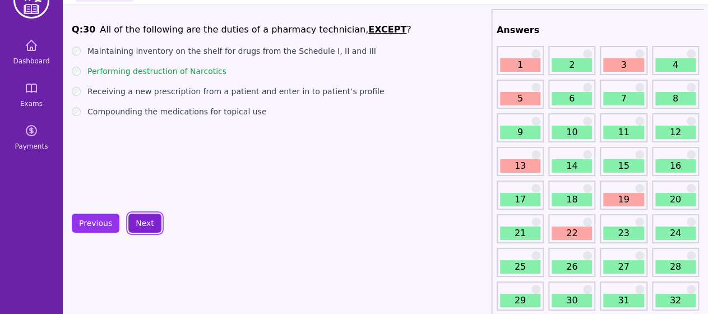
click at [141, 226] on button "Next" at bounding box center [144, 223] width 33 height 19
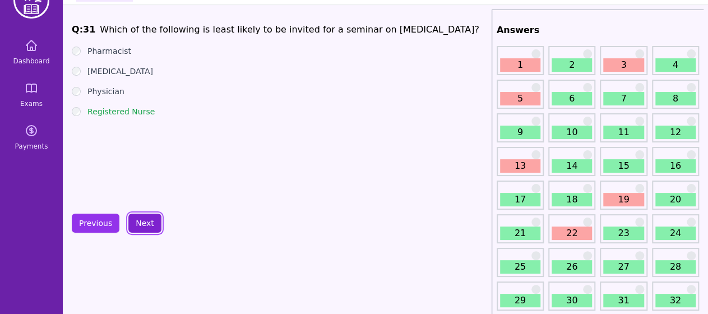
click at [141, 226] on button "Next" at bounding box center [144, 223] width 33 height 19
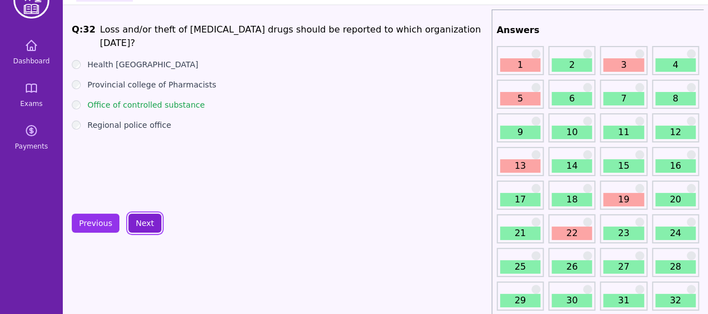
click at [141, 226] on button "Next" at bounding box center [144, 223] width 33 height 19
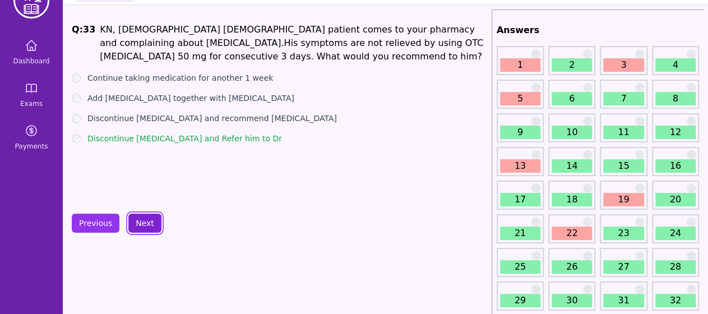
click at [141, 226] on button "Next" at bounding box center [144, 223] width 33 height 19
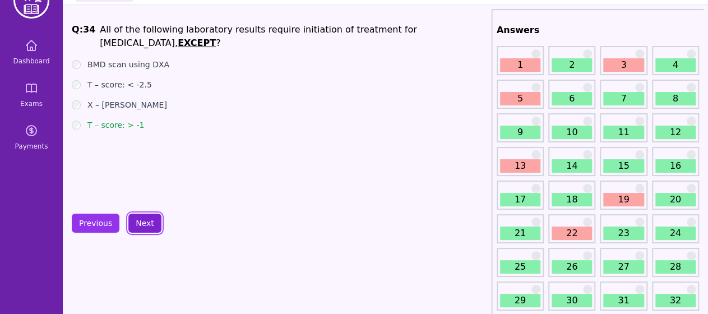
click at [141, 226] on button "Next" at bounding box center [144, 223] width 33 height 19
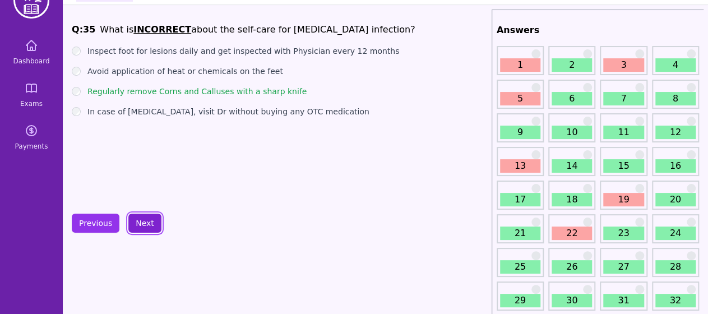
click at [141, 226] on button "Next" at bounding box center [144, 223] width 33 height 19
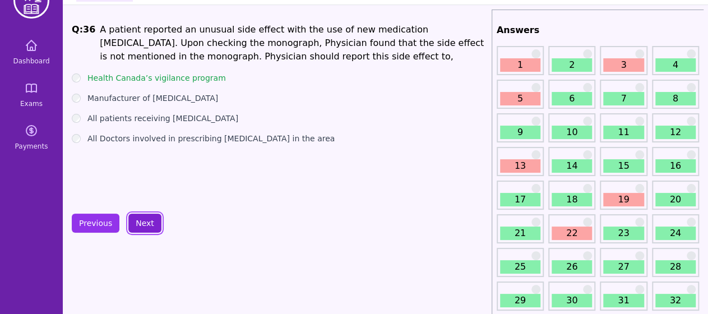
click at [141, 226] on button "Next" at bounding box center [144, 223] width 33 height 19
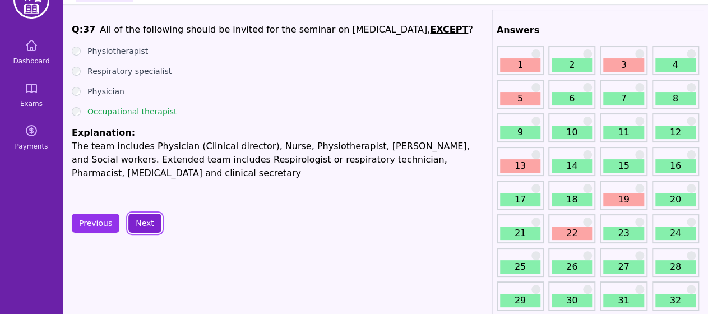
click at [141, 226] on button "Next" at bounding box center [144, 223] width 33 height 19
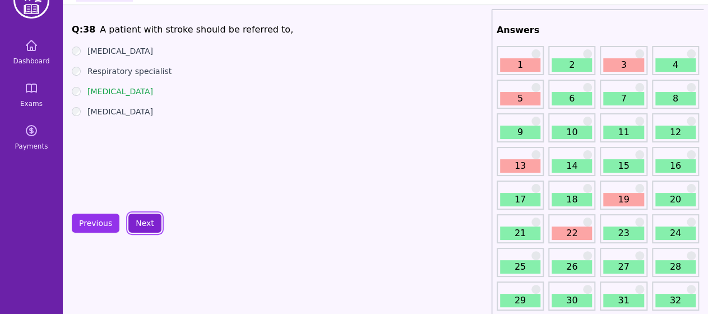
click at [141, 226] on button "Next" at bounding box center [144, 223] width 33 height 19
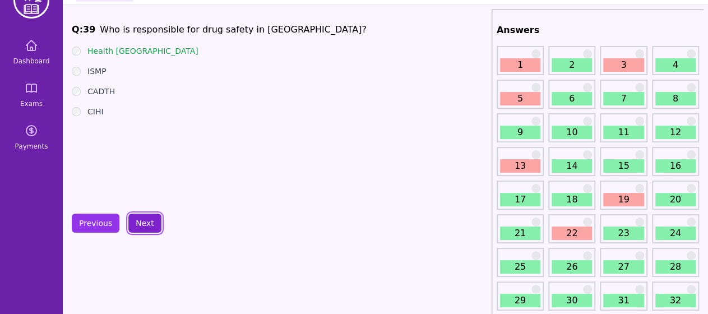
click at [141, 226] on button "Next" at bounding box center [144, 223] width 33 height 19
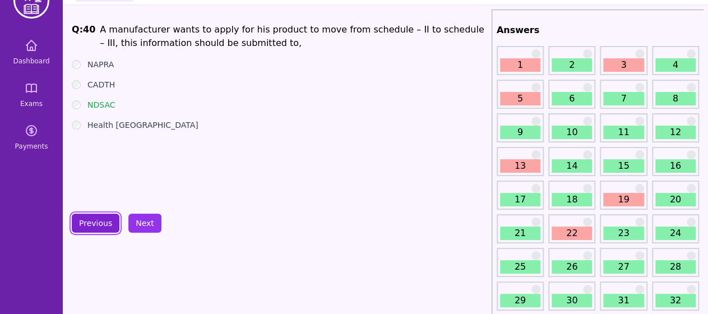
click at [96, 230] on button "Previous" at bounding box center [96, 223] width 48 height 19
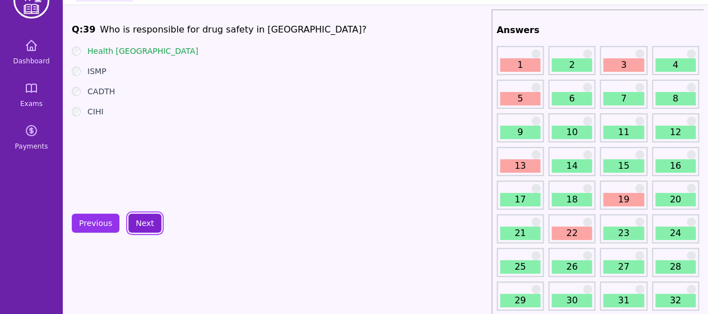
click at [128, 224] on button "Next" at bounding box center [144, 223] width 33 height 19
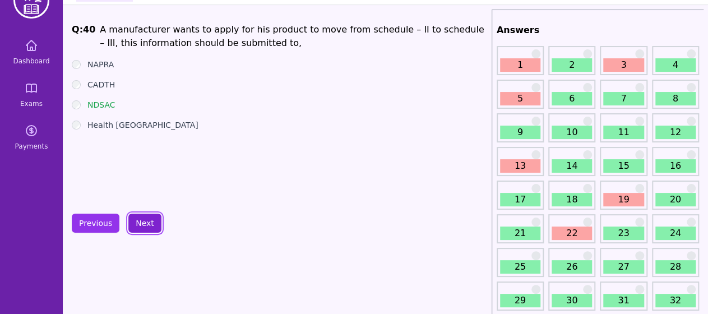
click at [137, 223] on button "Next" at bounding box center [144, 223] width 33 height 19
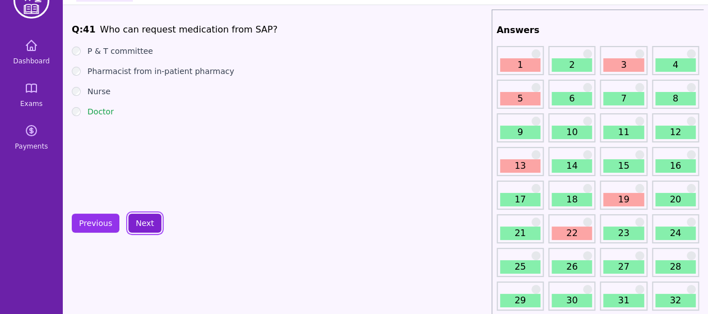
click at [137, 223] on button "Next" at bounding box center [144, 223] width 33 height 19
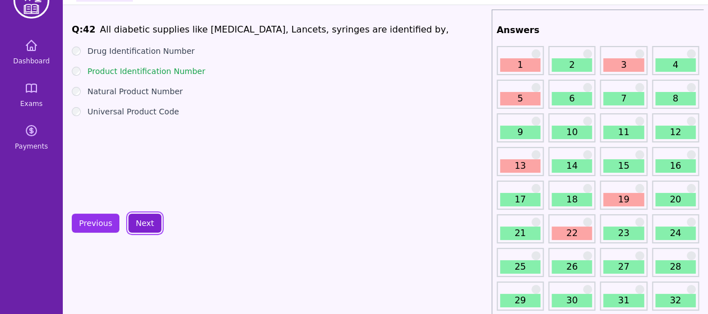
click at [137, 223] on button "Next" at bounding box center [144, 223] width 33 height 19
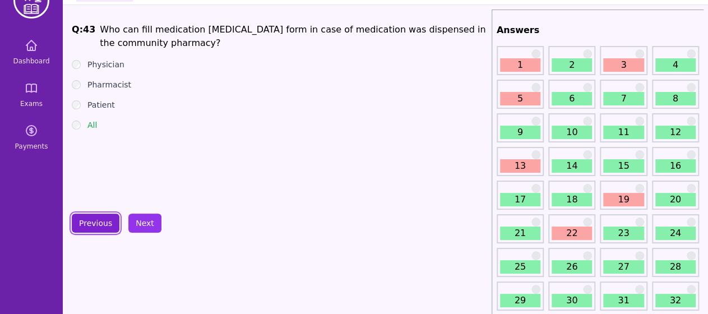
click at [107, 223] on button "Previous" at bounding box center [96, 223] width 48 height 19
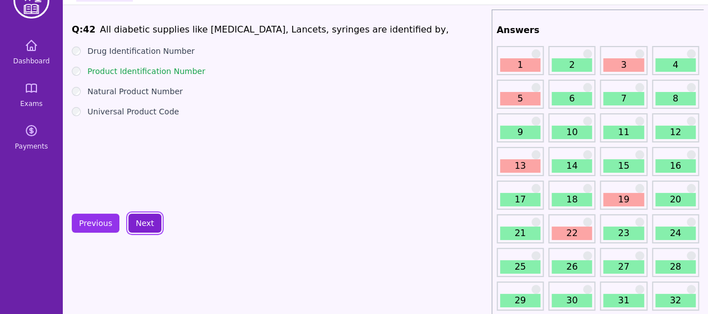
click at [151, 224] on button "Next" at bounding box center [144, 223] width 33 height 19
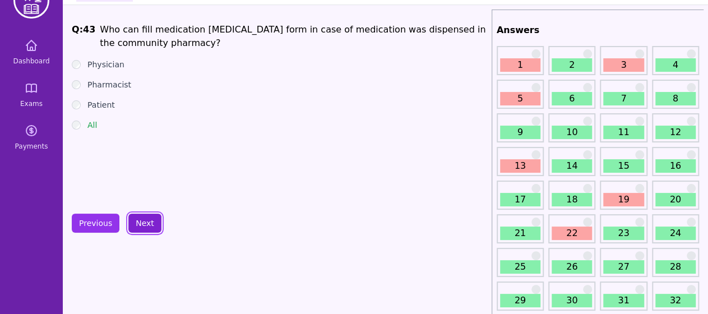
click at [151, 224] on button "Next" at bounding box center [144, 223] width 33 height 19
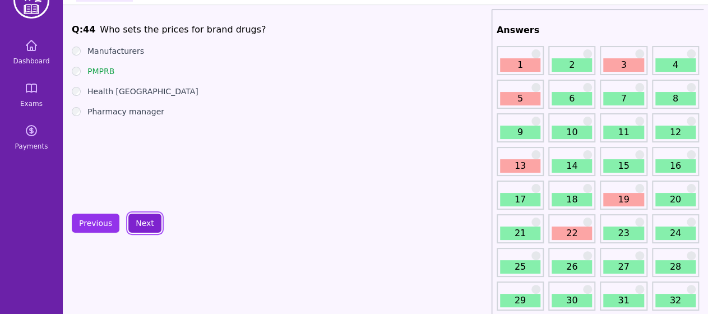
click at [151, 224] on button "Next" at bounding box center [144, 223] width 33 height 19
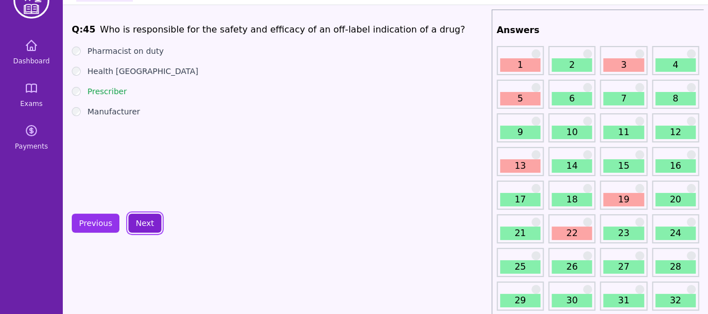
click at [151, 224] on button "Next" at bounding box center [144, 223] width 33 height 19
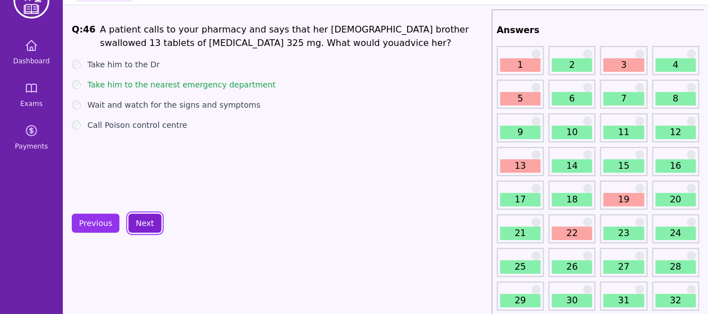
click at [151, 224] on button "Next" at bounding box center [144, 223] width 33 height 19
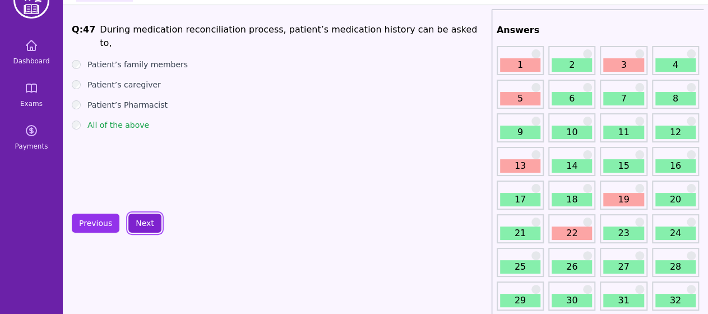
click at [151, 224] on button "Next" at bounding box center [144, 223] width 33 height 19
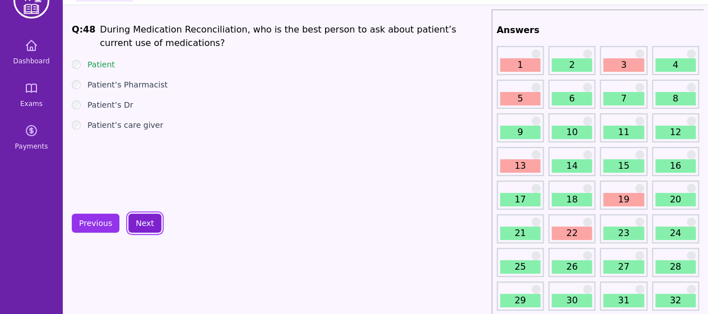
click at [151, 224] on button "Next" at bounding box center [144, 223] width 33 height 19
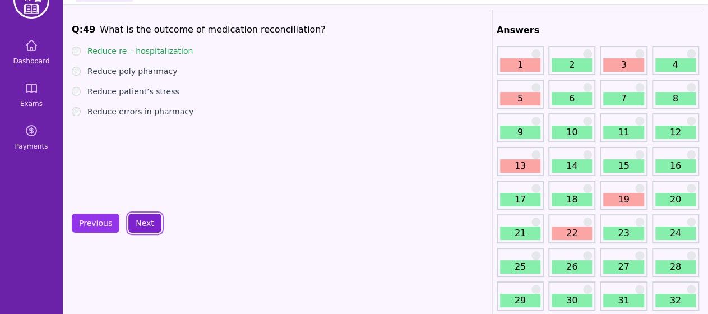
click at [137, 229] on button "Next" at bounding box center [144, 223] width 33 height 19
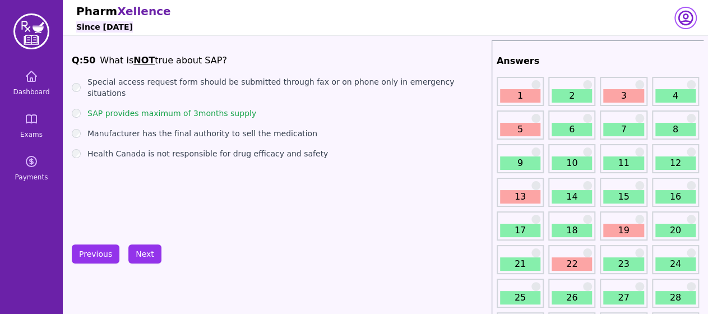
click at [683, 24] on icon "button" at bounding box center [685, 17] width 13 height 13
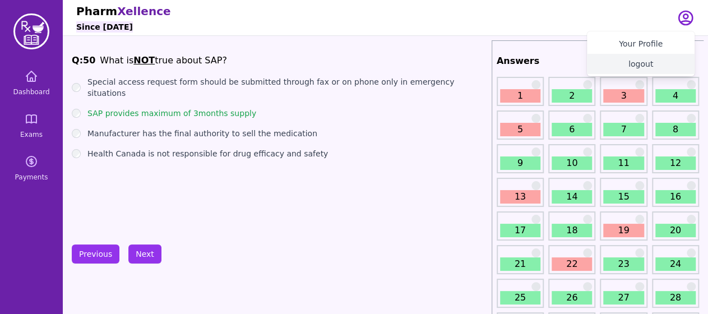
click at [637, 63] on button "logout" at bounding box center [641, 64] width 108 height 20
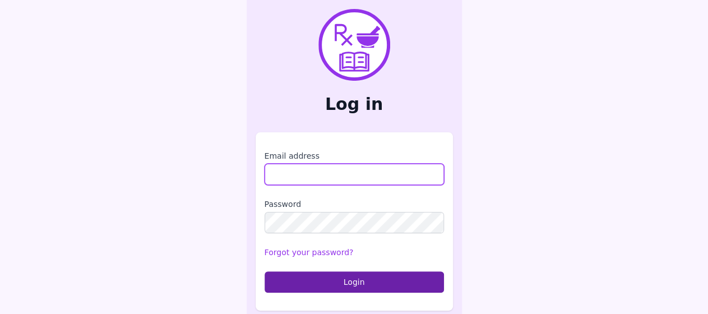
type input "**********"
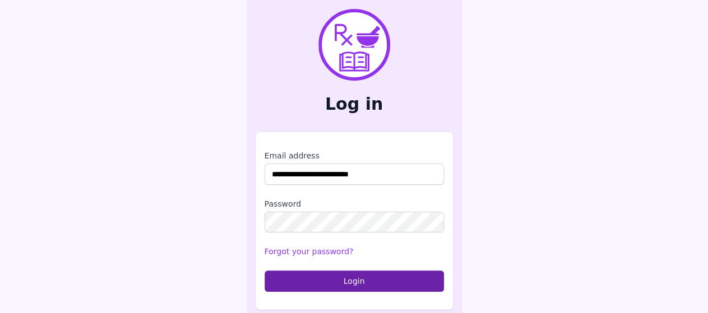
scroll to position [4, 0]
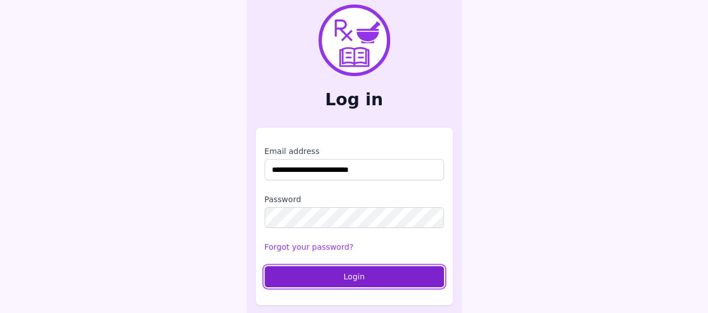
click at [339, 280] on button "Login" at bounding box center [354, 276] width 179 height 21
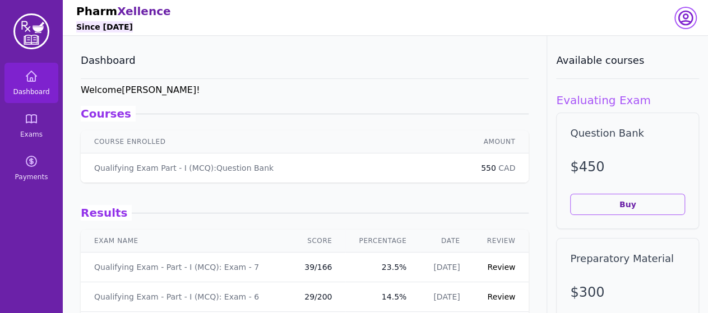
click at [682, 22] on icon "button" at bounding box center [686, 18] width 18 height 18
click at [634, 67] on button "logout" at bounding box center [641, 64] width 108 height 20
